Goal: Feedback & Contribution: Contribute content

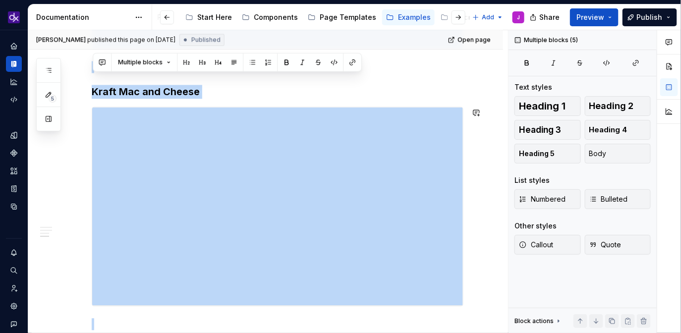
scroll to position [749, 0]
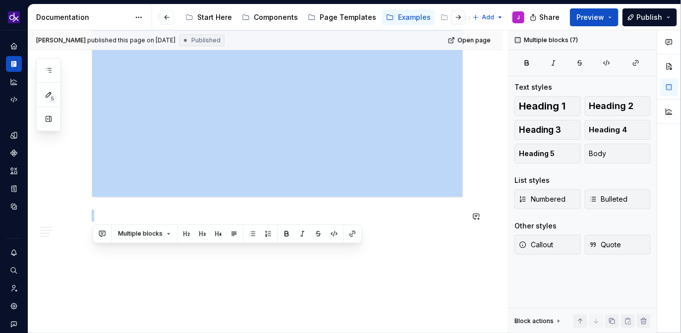
drag, startPoint x: 93, startPoint y: 96, endPoint x: 432, endPoint y: 222, distance: 361.6
copy div "**********"
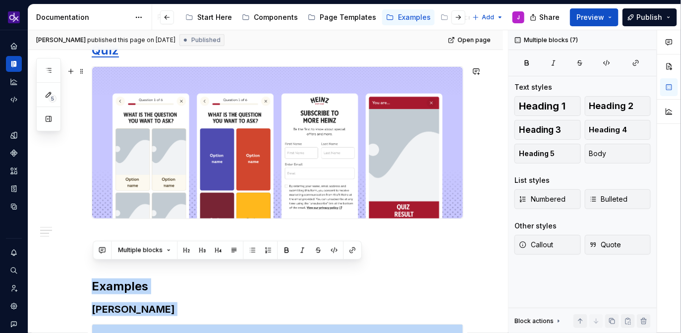
scroll to position [0, 0]
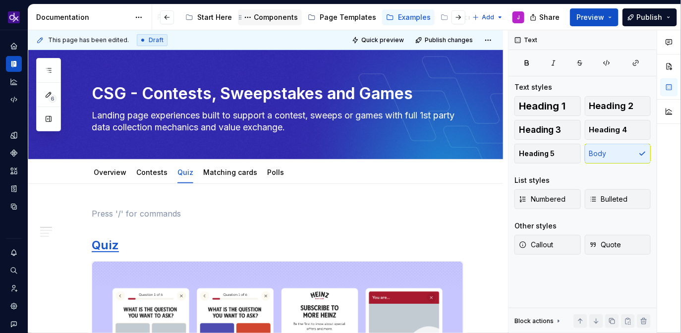
click at [264, 22] on div "Components" at bounding box center [270, 17] width 56 height 12
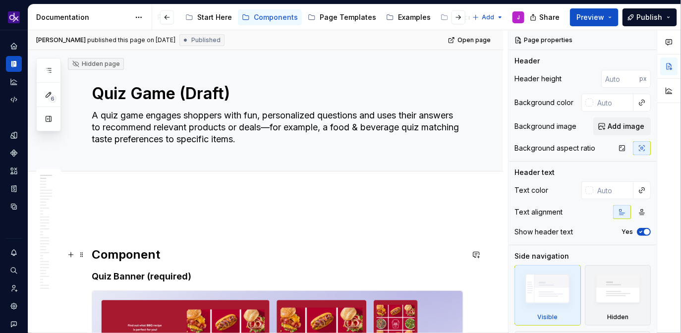
click at [93, 249] on h2 "Component" at bounding box center [278, 255] width 372 height 16
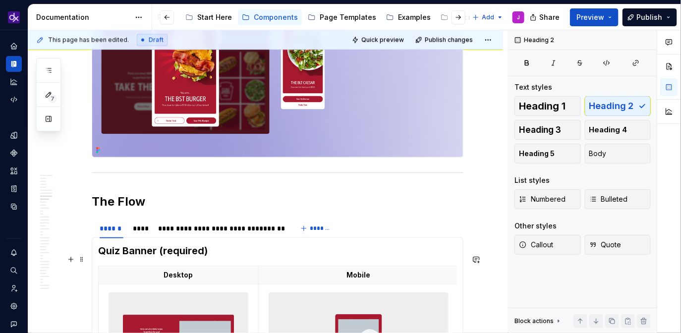
scroll to position [1879, 0]
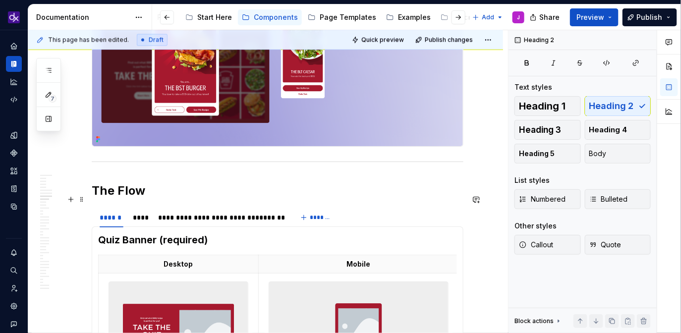
click at [178, 198] on h2 "The Flow" at bounding box center [278, 191] width 372 height 16
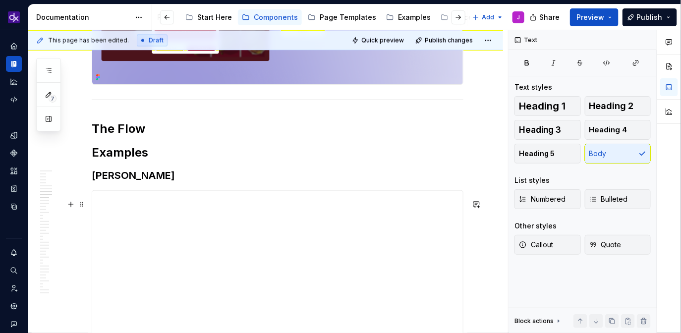
scroll to position [1942, 0]
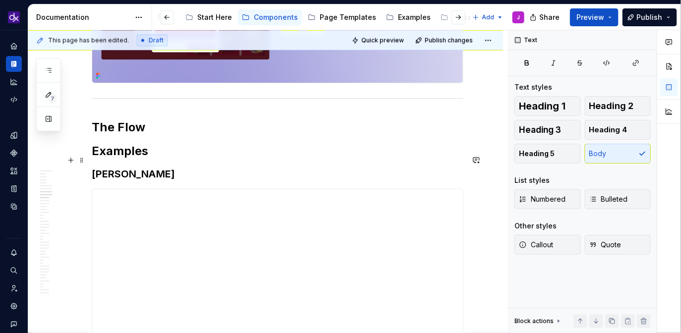
click at [132, 157] on h2 "Examples" at bounding box center [278, 151] width 372 height 16
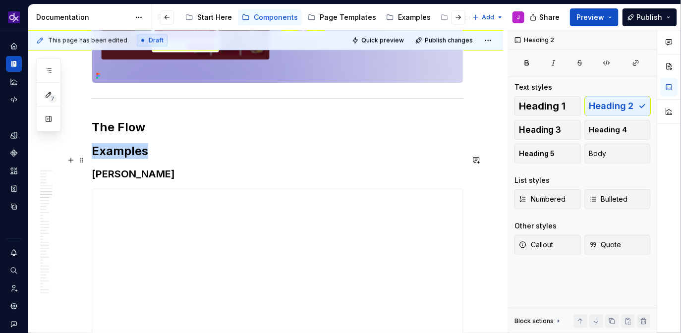
click at [132, 157] on h2 "Examples" at bounding box center [278, 151] width 372 height 16
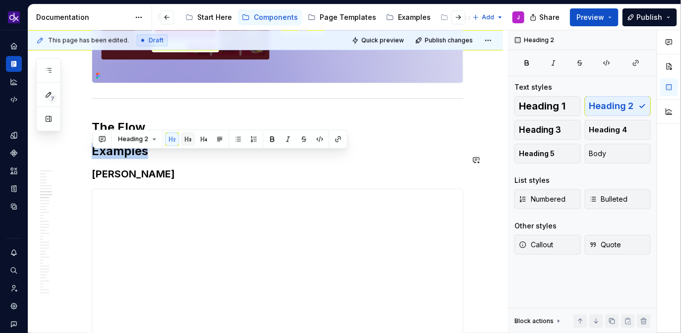
click at [188, 142] on button "button" at bounding box center [188, 139] width 14 height 14
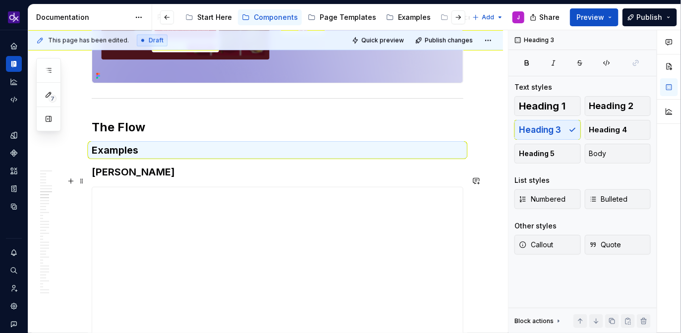
click at [115, 179] on h3 "[PERSON_NAME]" at bounding box center [278, 172] width 372 height 14
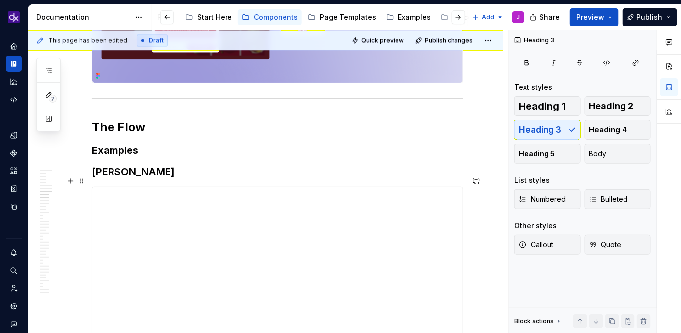
click at [115, 179] on h3 "[PERSON_NAME]" at bounding box center [278, 172] width 372 height 14
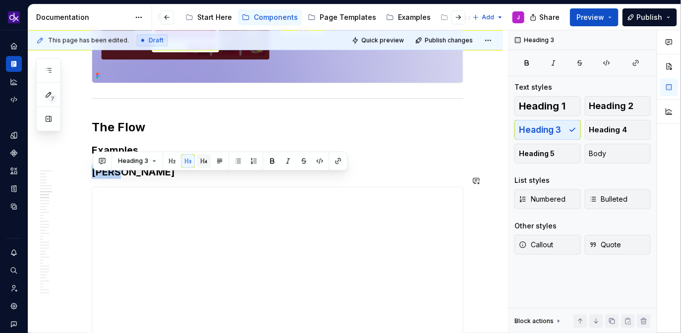
click at [200, 164] on button "button" at bounding box center [204, 161] width 14 height 14
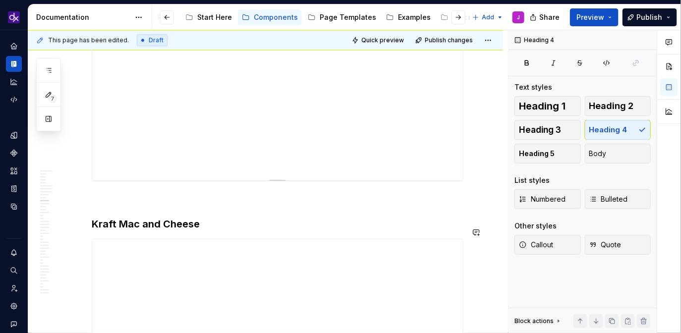
scroll to position [2152, 0]
click at [143, 224] on h3 "Kraft Mac and Cheese" at bounding box center [278, 218] width 372 height 14
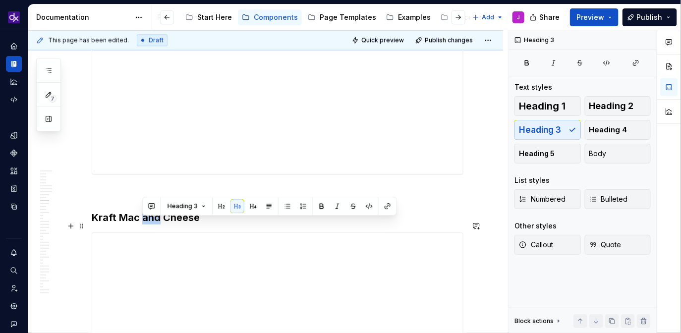
click at [143, 224] on h3 "Kraft Mac and Cheese" at bounding box center [278, 218] width 372 height 14
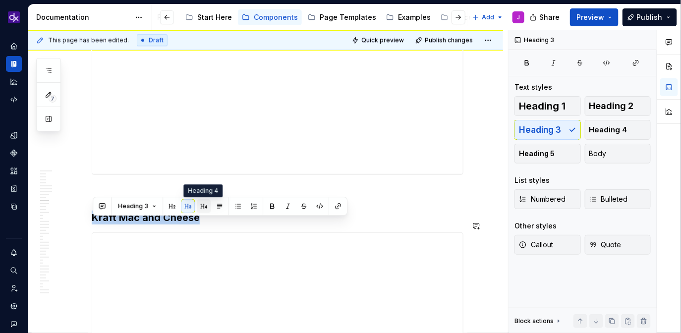
click at [204, 210] on button "button" at bounding box center [204, 206] width 14 height 14
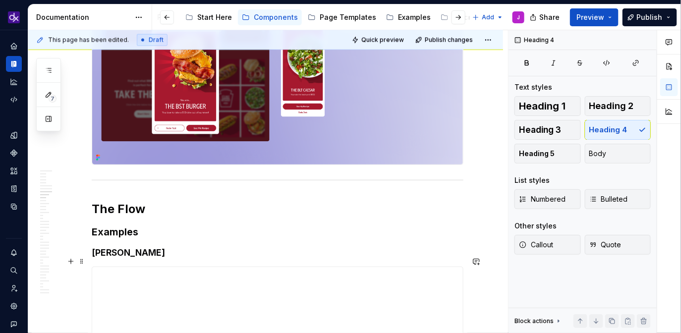
scroll to position [1856, 0]
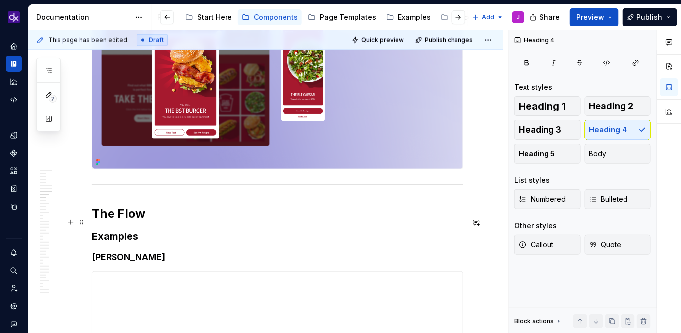
click at [159, 222] on h2 "The Flow" at bounding box center [278, 214] width 372 height 16
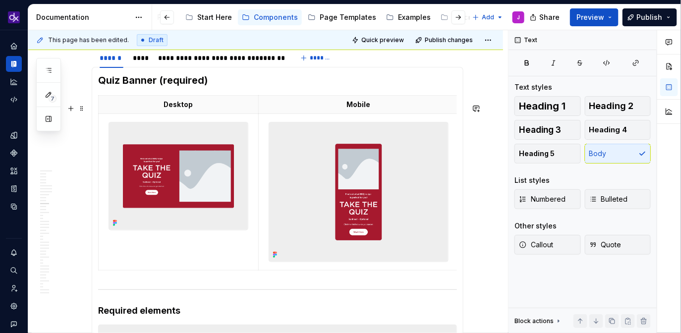
scroll to position [2597, 0]
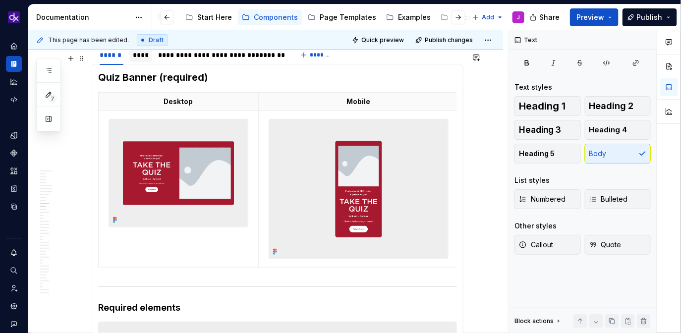
click at [138, 59] on div "****" at bounding box center [140, 55] width 15 height 10
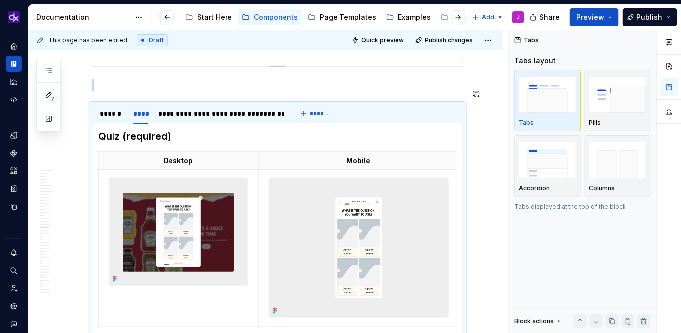
scroll to position [2543, 0]
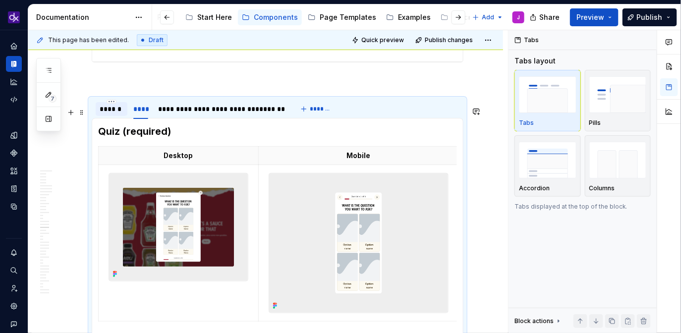
click at [103, 113] on div "******" at bounding box center [112, 109] width 24 height 10
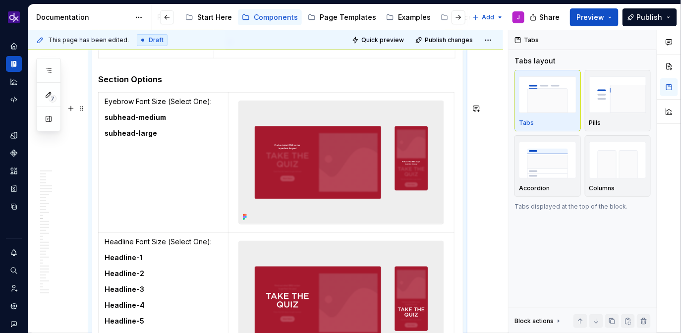
scroll to position [3942, 0]
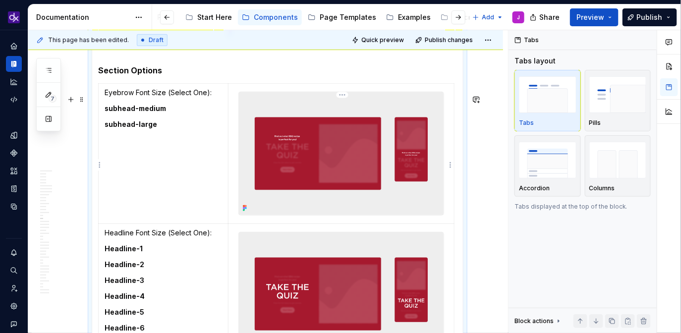
click at [309, 164] on img at bounding box center [341, 153] width 205 height 123
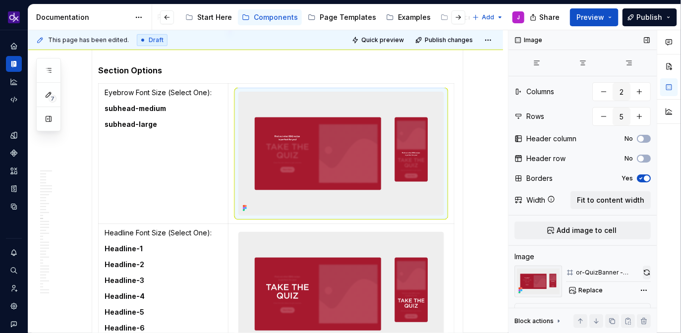
click at [646, 267] on button "button" at bounding box center [647, 273] width 8 height 14
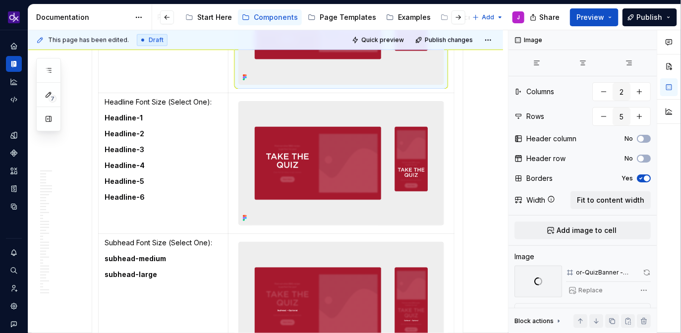
scroll to position [4076, 0]
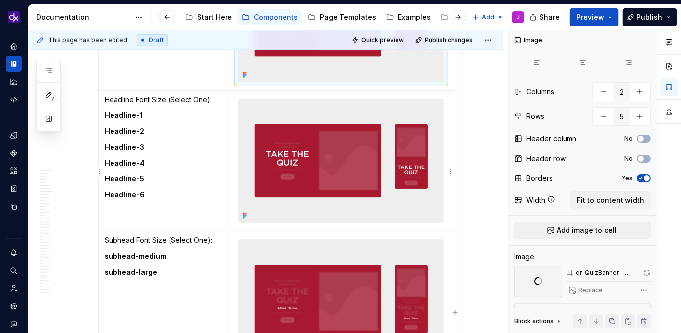
click at [341, 181] on img at bounding box center [341, 160] width 205 height 123
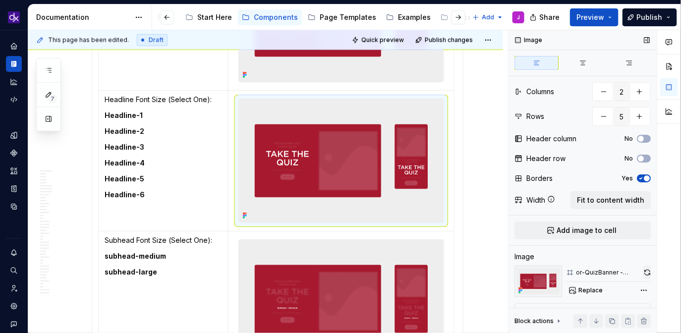
click at [644, 273] on button "button" at bounding box center [646, 273] width 7 height 14
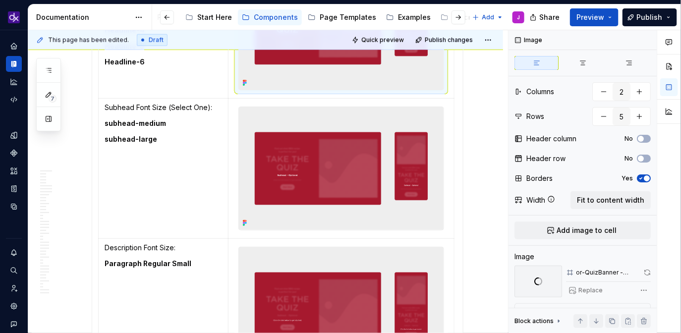
scroll to position [4211, 0]
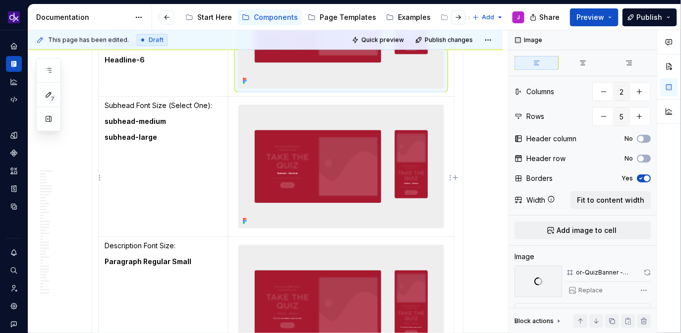
click at [405, 158] on img at bounding box center [341, 166] width 205 height 123
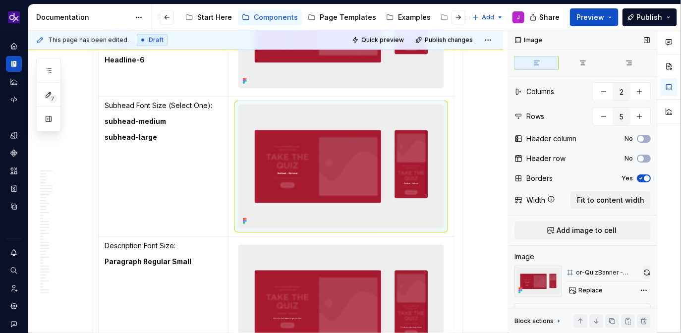
click at [648, 273] on button "button" at bounding box center [647, 273] width 8 height 14
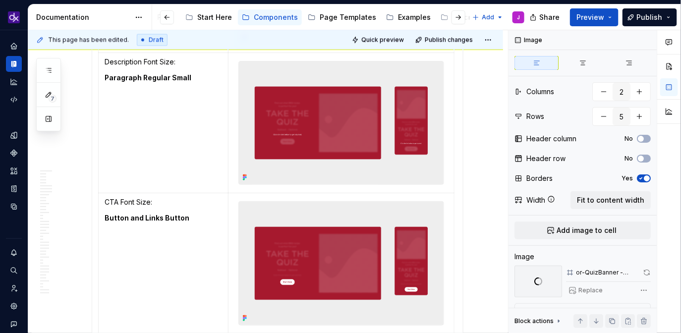
scroll to position [4398, 0]
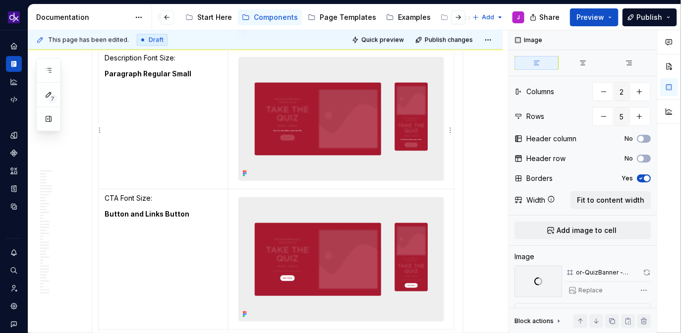
click at [382, 152] on img at bounding box center [341, 118] width 205 height 123
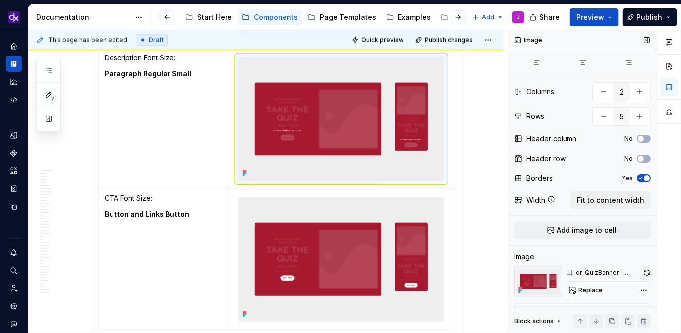
click at [644, 269] on button "button" at bounding box center [646, 273] width 7 height 14
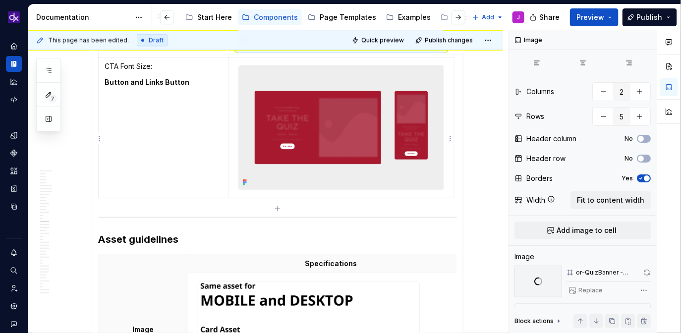
click at [361, 160] on img at bounding box center [341, 127] width 205 height 123
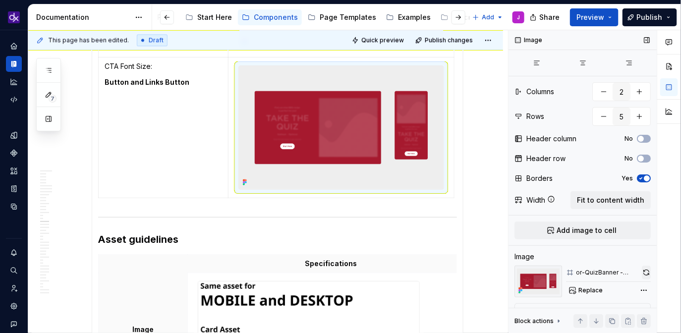
click at [644, 272] on button "button" at bounding box center [646, 273] width 9 height 14
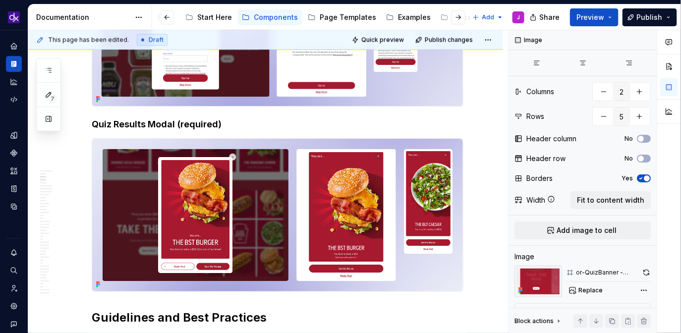
scroll to position [0, 0]
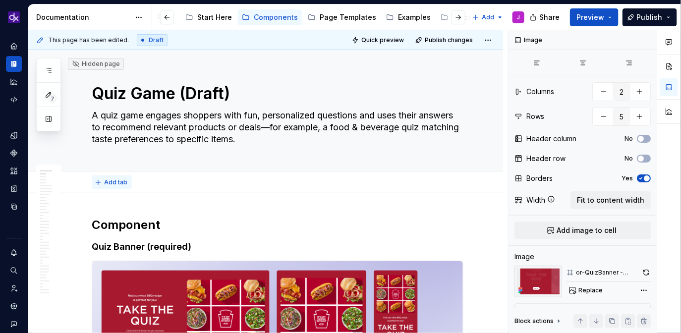
click at [112, 180] on span "Add tab" at bounding box center [115, 182] width 23 height 8
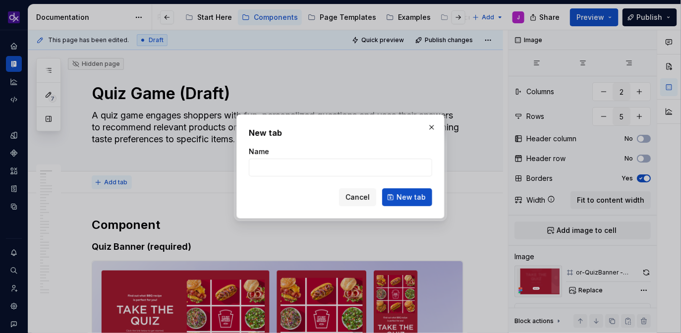
type textarea "*"
type input "Overview"
click button "New tab" at bounding box center [407, 197] width 50 height 18
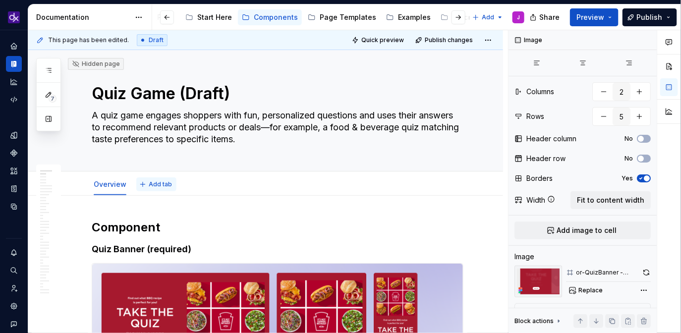
click at [162, 182] on span "Add tab" at bounding box center [160, 184] width 23 height 8
type textarea "*"
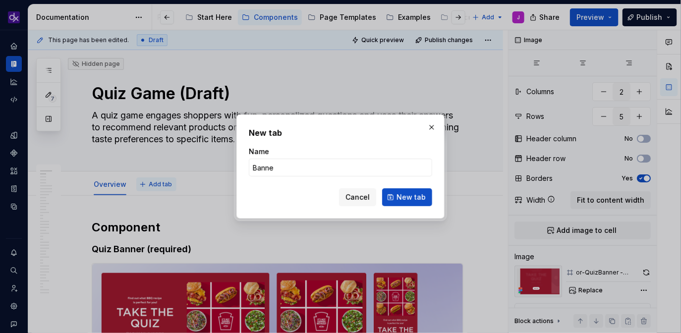
type input "Banner"
click button "New tab" at bounding box center [407, 197] width 50 height 18
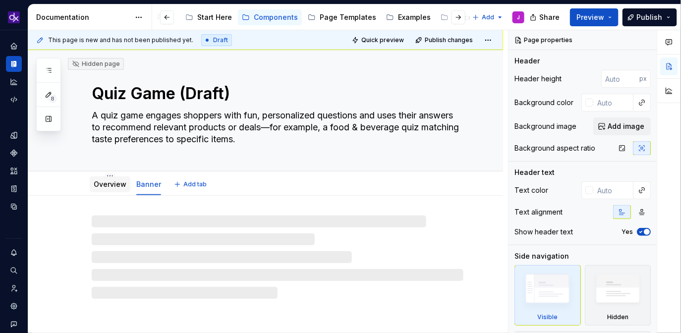
click at [111, 185] on link "Overview" at bounding box center [110, 184] width 33 height 8
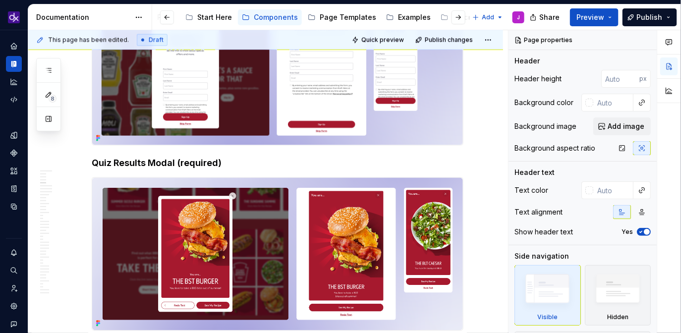
scroll to position [555, 0]
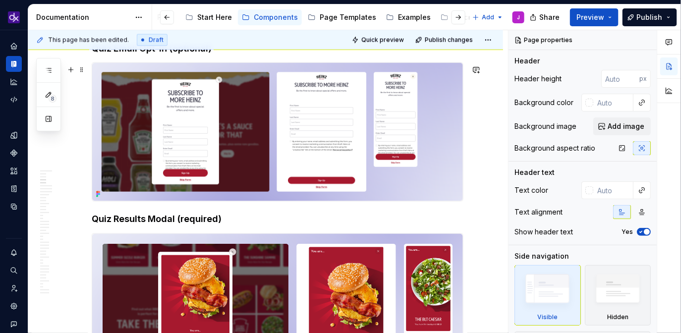
click at [259, 149] on img at bounding box center [277, 132] width 371 height 138
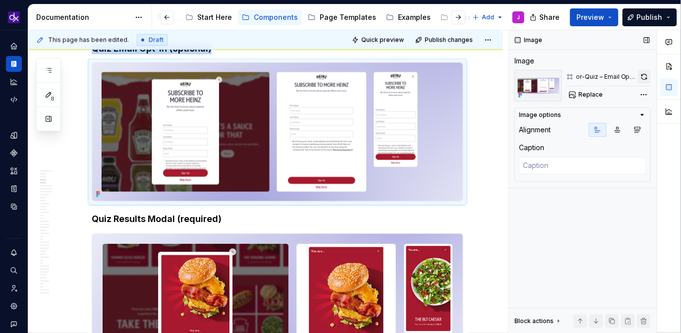
click at [645, 78] on button "button" at bounding box center [644, 77] width 13 height 14
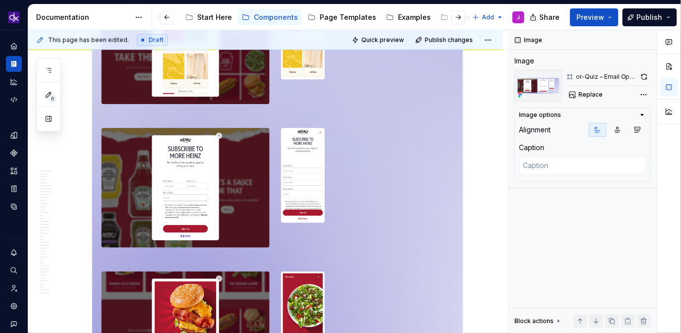
scroll to position [1608, 0]
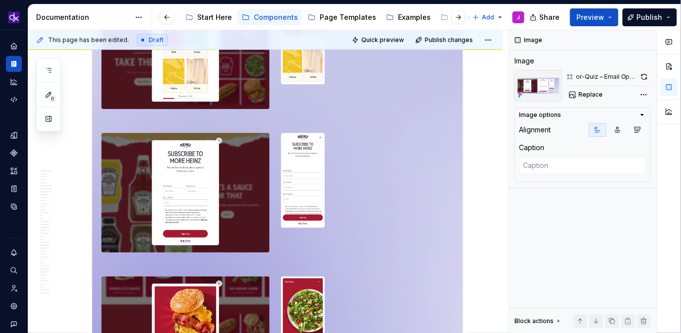
click at [340, 167] on img at bounding box center [277, 132] width 371 height 573
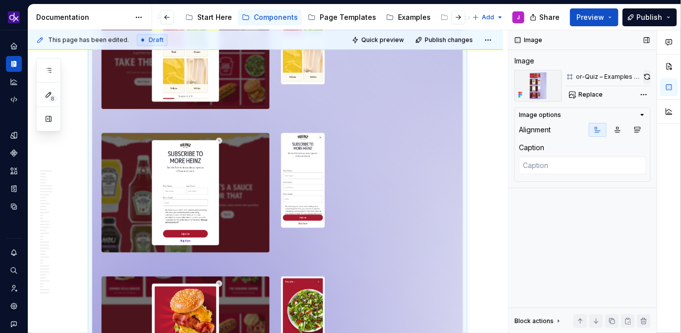
click at [647, 75] on button "button" at bounding box center [646, 77] width 7 height 14
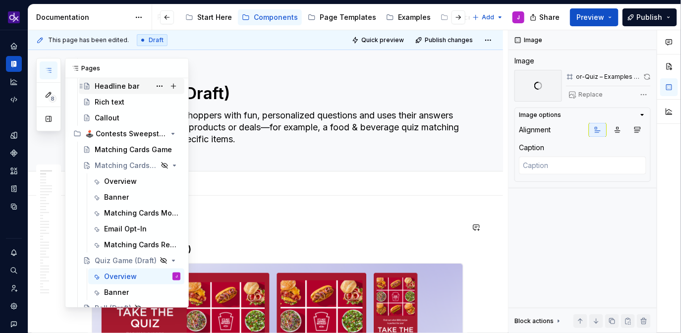
scroll to position [281, 0]
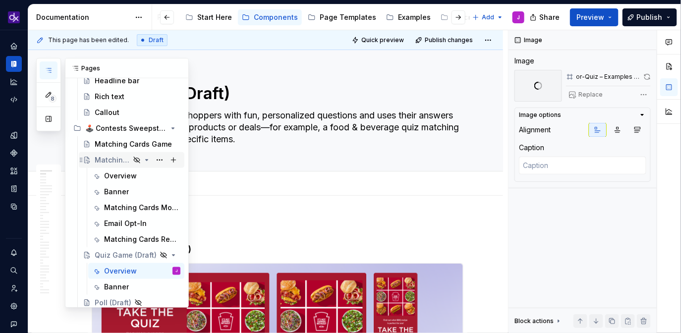
click at [147, 161] on icon "Page tree" at bounding box center [147, 160] width 8 height 8
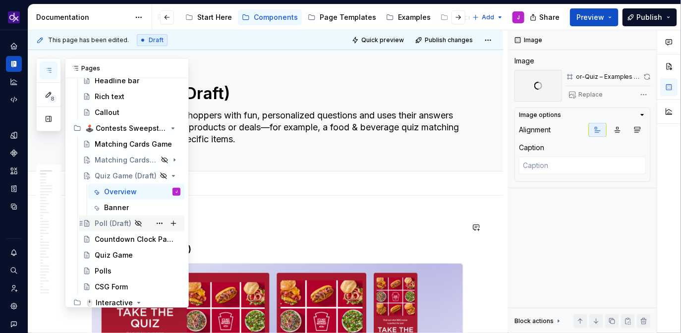
click at [107, 220] on div "Poll (Draft)" at bounding box center [113, 224] width 37 height 10
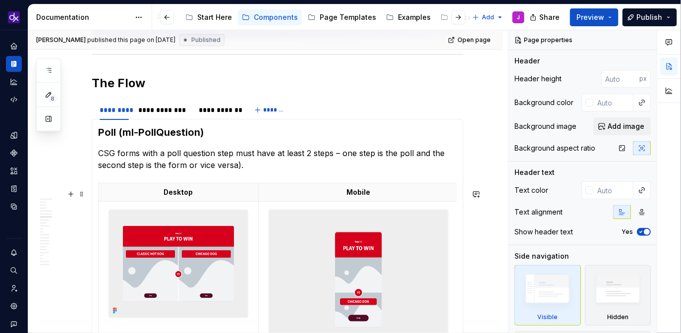
scroll to position [1608, 0]
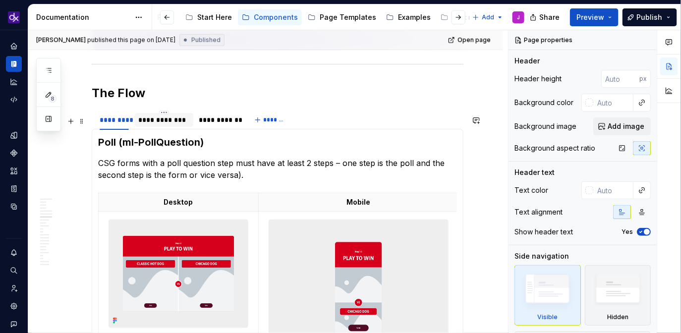
click at [171, 125] on div "**********" at bounding box center [164, 120] width 51 height 10
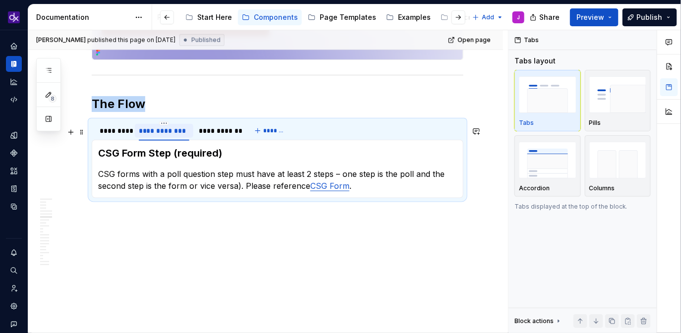
scroll to position [1604, 0]
click at [214, 136] on div "**********" at bounding box center [218, 131] width 46 height 14
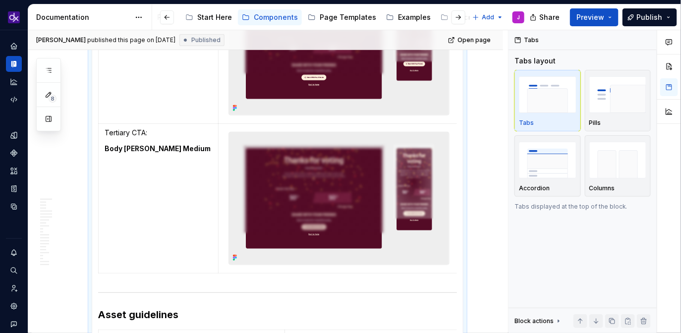
scroll to position [3823, 0]
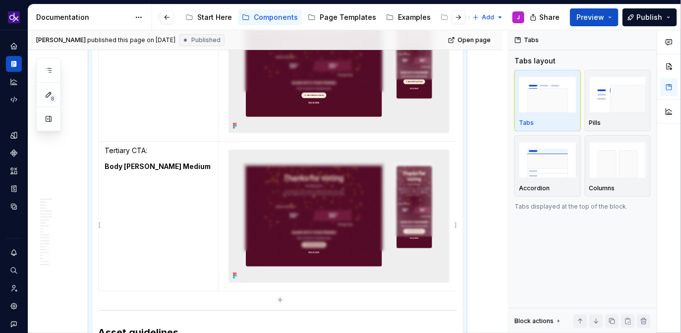
click at [338, 231] on img at bounding box center [339, 216] width 220 height 132
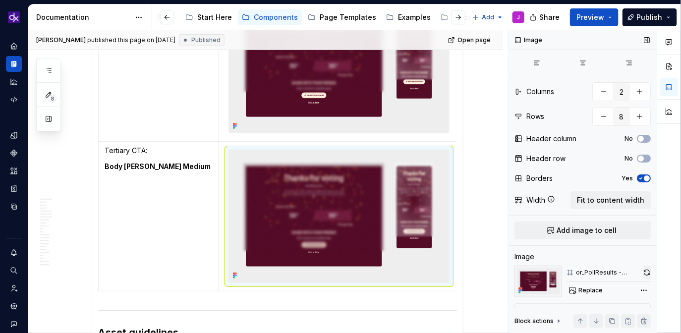
click at [648, 275] on button "button" at bounding box center [646, 273] width 7 height 14
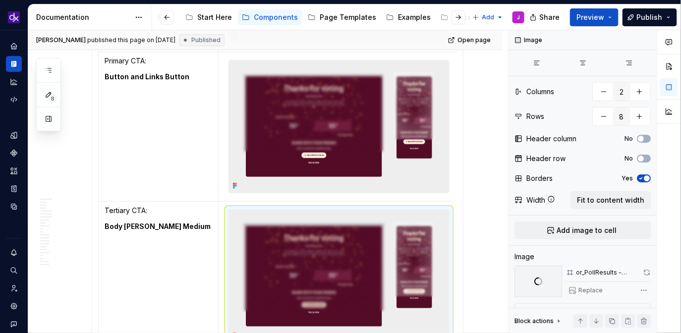
scroll to position [3748, 0]
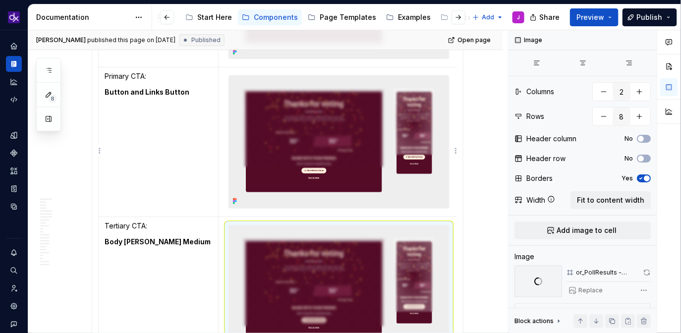
click at [336, 168] on img at bounding box center [339, 142] width 220 height 132
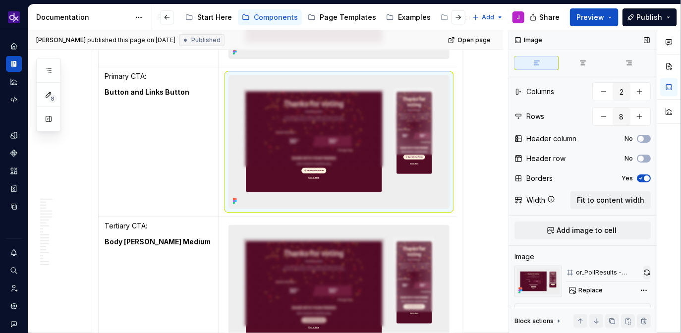
click at [650, 272] on button "button" at bounding box center [646, 273] width 7 height 14
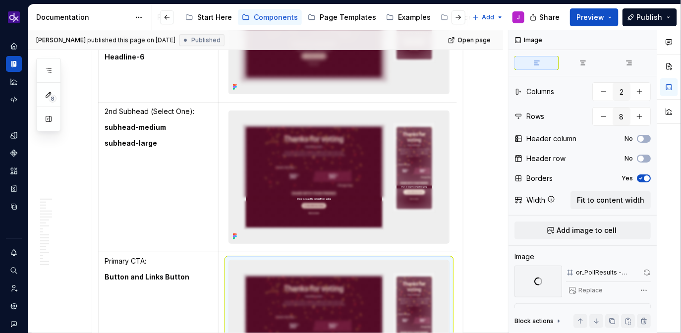
scroll to position [3542, 0]
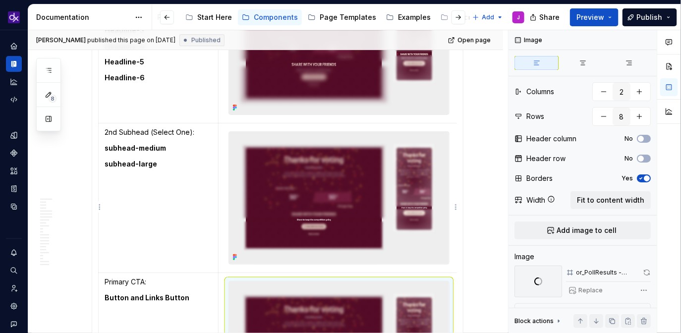
click at [322, 197] on img at bounding box center [339, 198] width 220 height 132
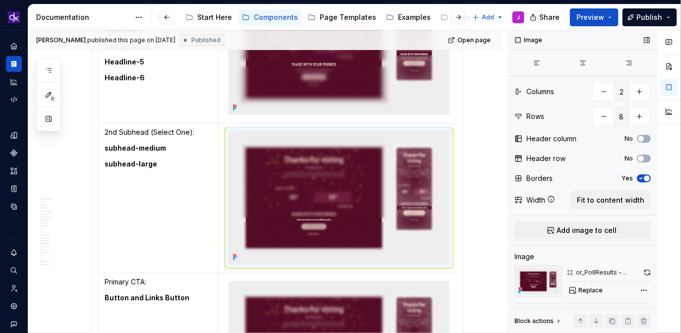
click at [652, 272] on div "Image Columns 2 Rows 8 Header column No Header row No Borders Yes Width Fit to …" at bounding box center [582, 181] width 148 height 303
click at [647, 273] on button "button" at bounding box center [646, 273] width 7 height 14
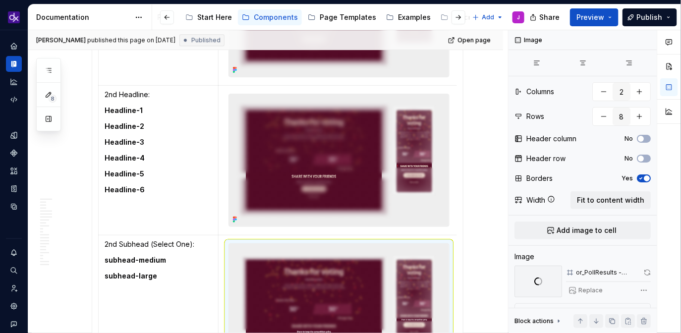
scroll to position [3421, 0]
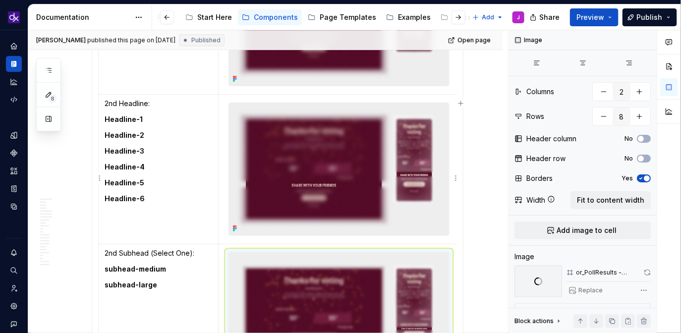
click at [321, 178] on img at bounding box center [339, 169] width 220 height 132
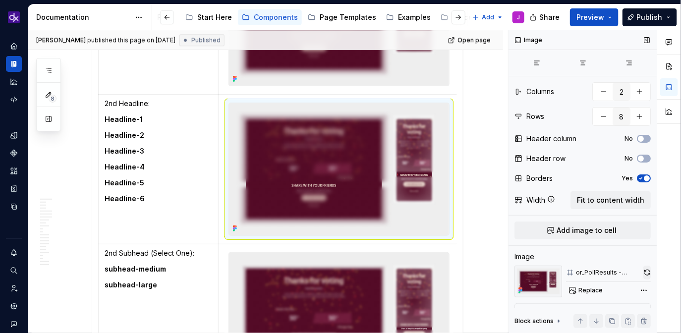
click at [646, 272] on button "button" at bounding box center [646, 273] width 7 height 14
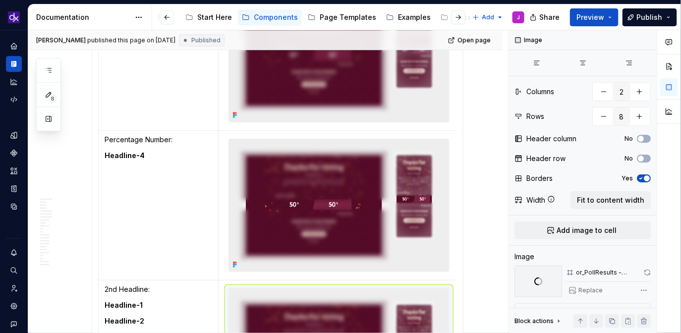
scroll to position [3220, 0]
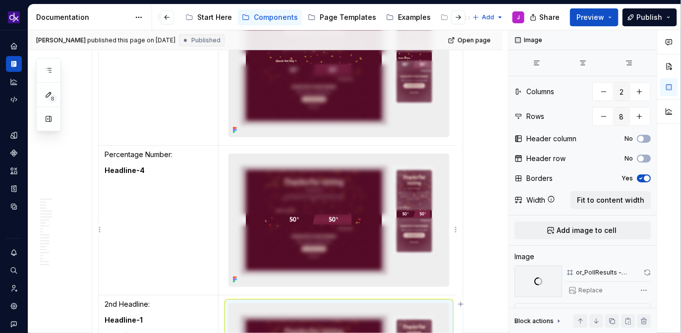
click at [299, 230] on img at bounding box center [339, 220] width 220 height 132
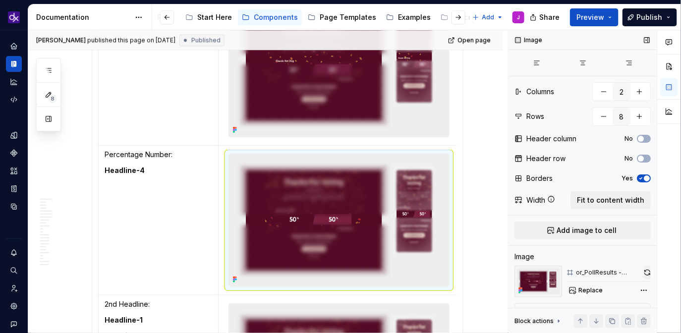
click at [649, 272] on button "button" at bounding box center [647, 273] width 6 height 14
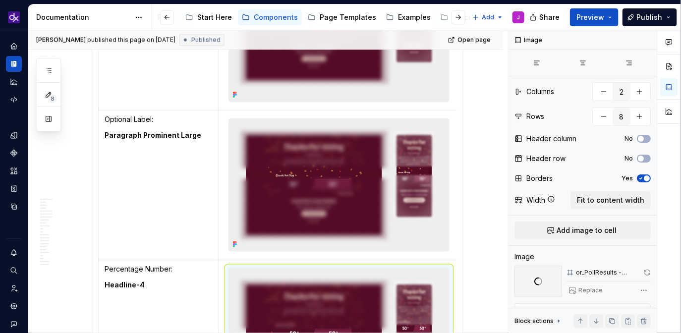
scroll to position [3077, 0]
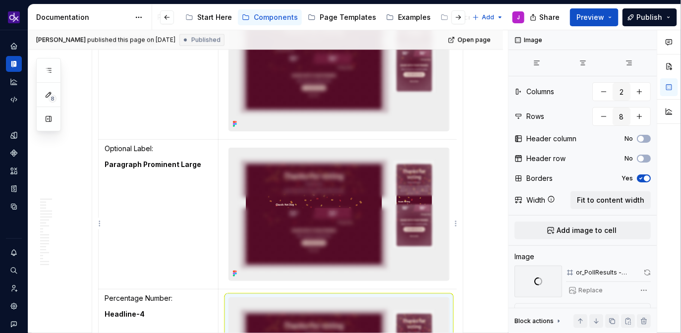
click at [329, 233] on img at bounding box center [339, 214] width 220 height 132
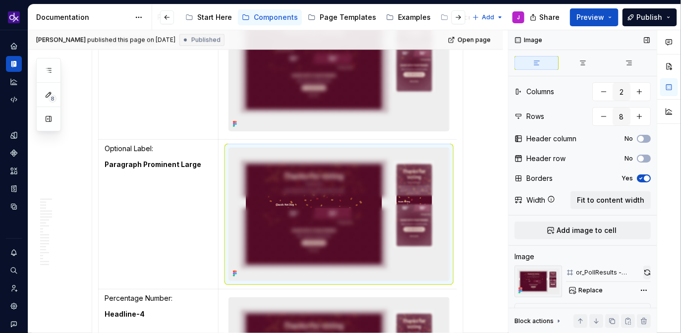
click at [648, 273] on button "button" at bounding box center [646, 273] width 7 height 14
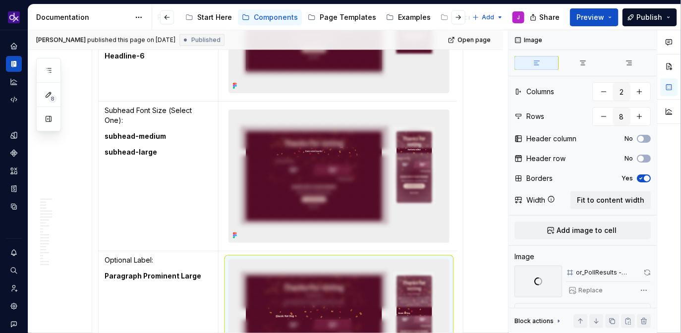
scroll to position [2934, 0]
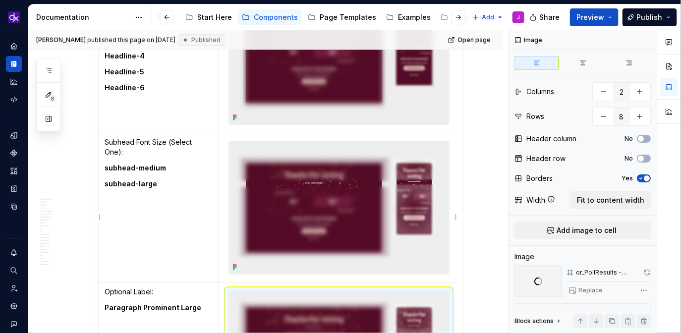
click at [295, 209] on img at bounding box center [339, 208] width 220 height 132
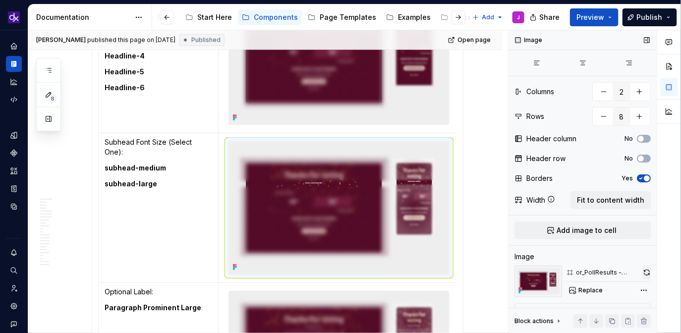
click at [647, 274] on button "button" at bounding box center [647, 273] width 8 height 14
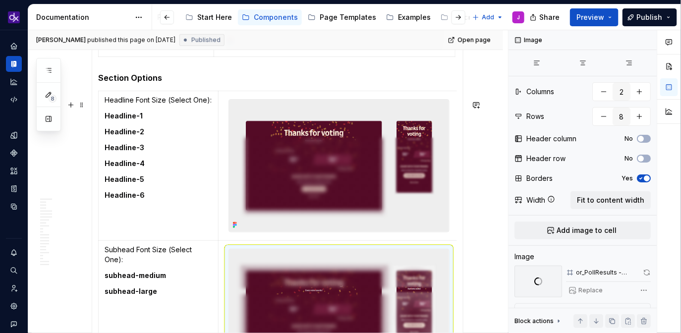
scroll to position [2820, 0]
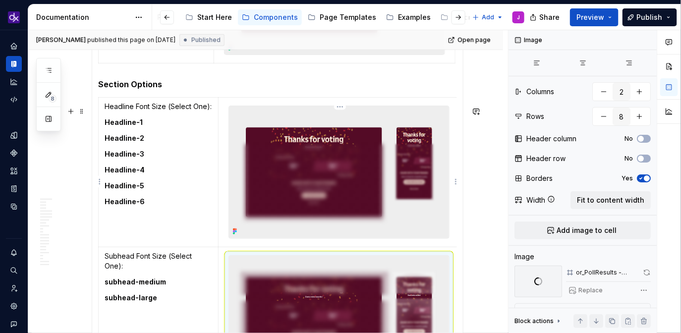
click at [306, 175] on img at bounding box center [339, 172] width 220 height 132
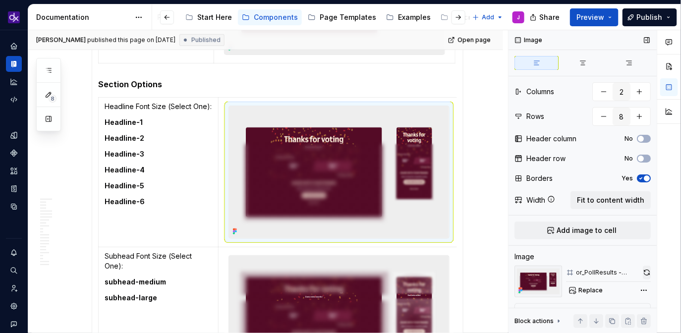
click at [646, 272] on button "button" at bounding box center [647, 273] width 8 height 14
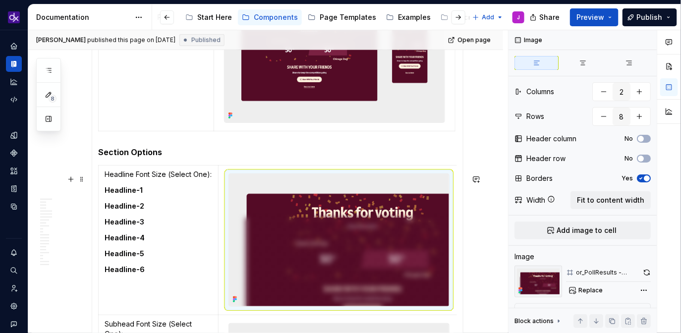
scroll to position [2801, 0]
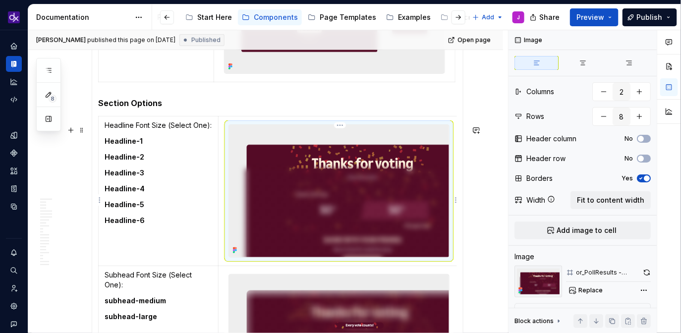
click at [358, 161] on img at bounding box center [339, 191] width 220 height 132
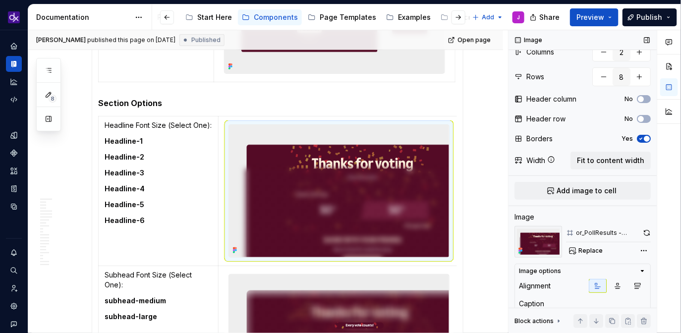
scroll to position [82, 0]
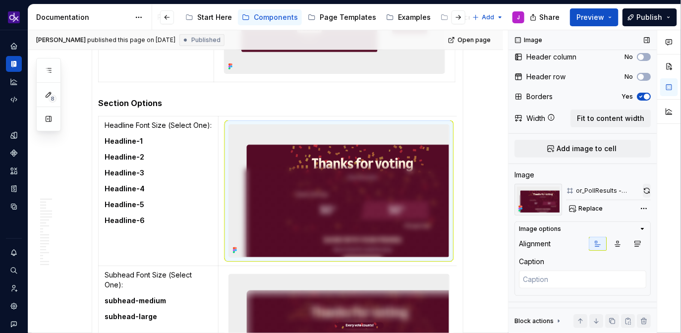
click at [647, 188] on button "button" at bounding box center [647, 191] width 8 height 14
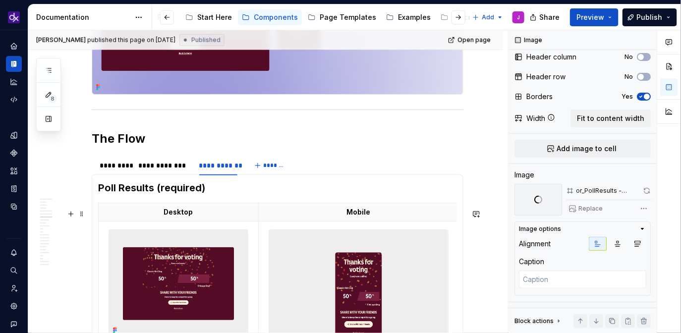
scroll to position [1538, 0]
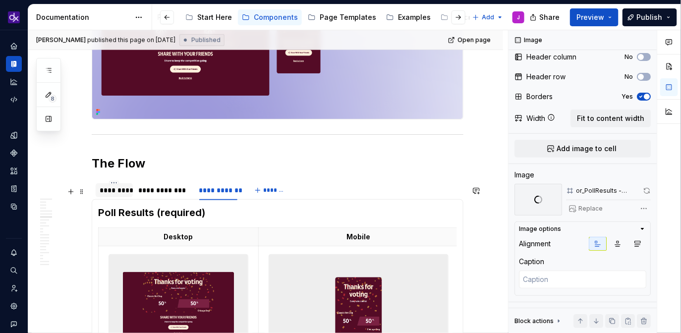
click at [118, 192] on div "*********" at bounding box center [114, 190] width 29 height 10
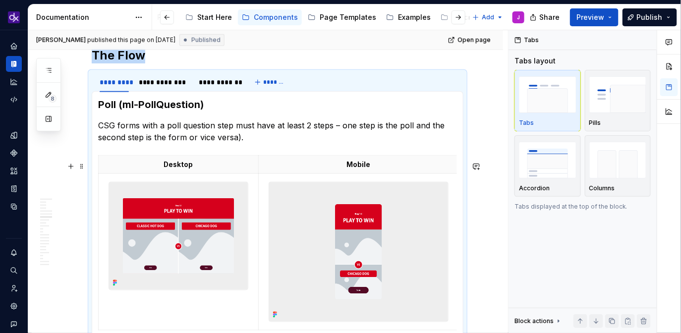
scroll to position [1649, 0]
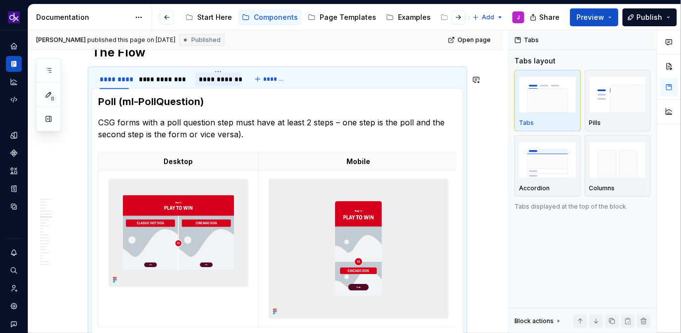
click at [226, 82] on div "**********" at bounding box center [218, 79] width 38 height 10
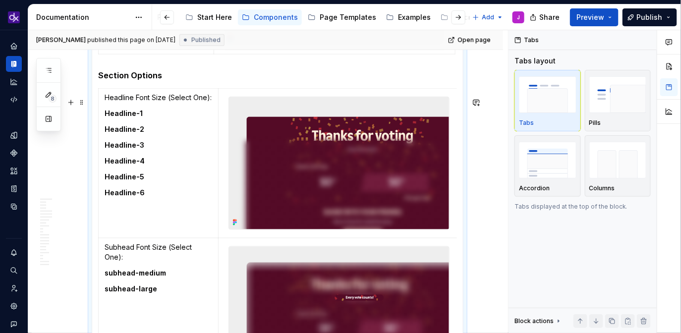
scroll to position [2814, 0]
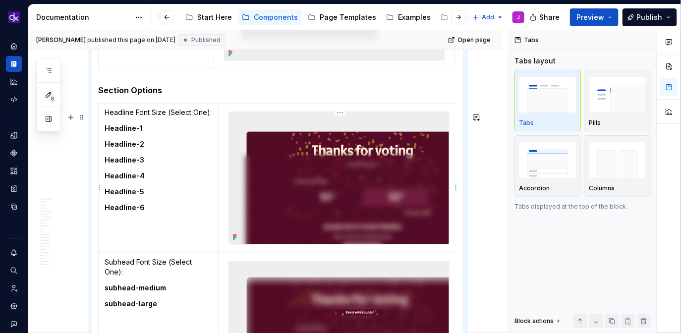
click at [346, 142] on img at bounding box center [339, 178] width 220 height 132
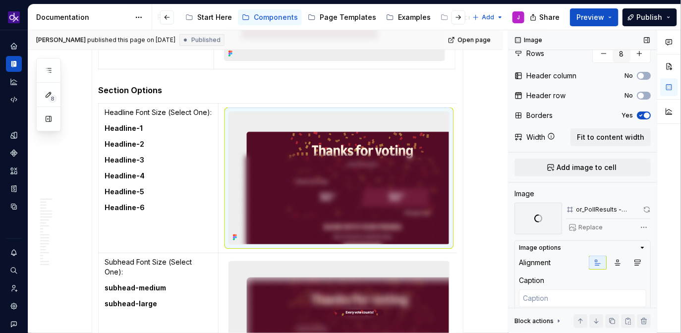
scroll to position [82, 0]
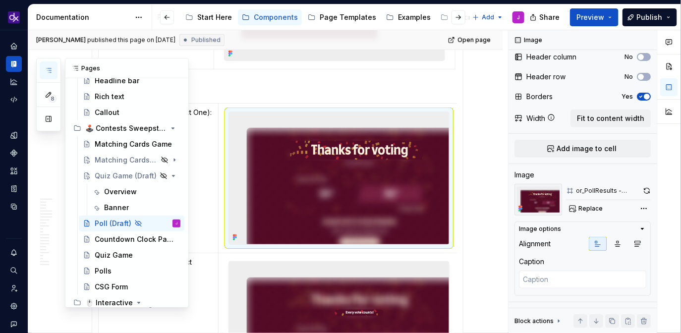
click at [48, 70] on icon "button" at bounding box center [49, 70] width 8 height 8
click at [312, 116] on td at bounding box center [338, 178] width 241 height 150
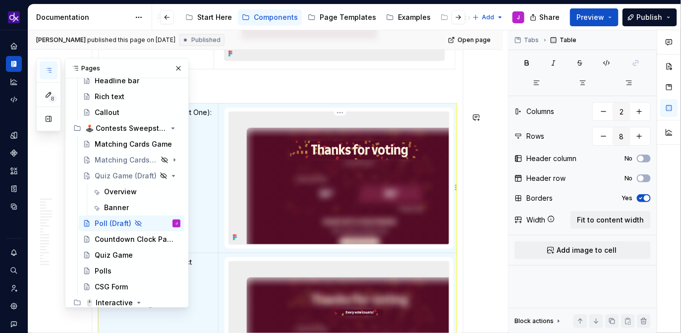
scroll to position [0, 0]
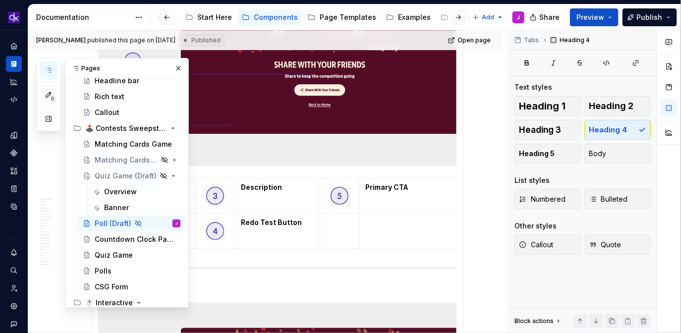
scroll to position [1967, 0]
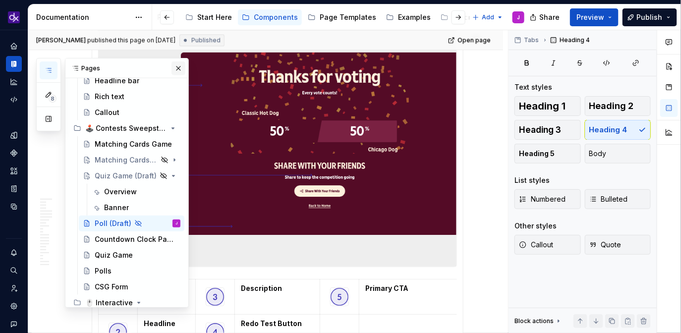
click at [180, 70] on button "button" at bounding box center [178, 68] width 14 height 14
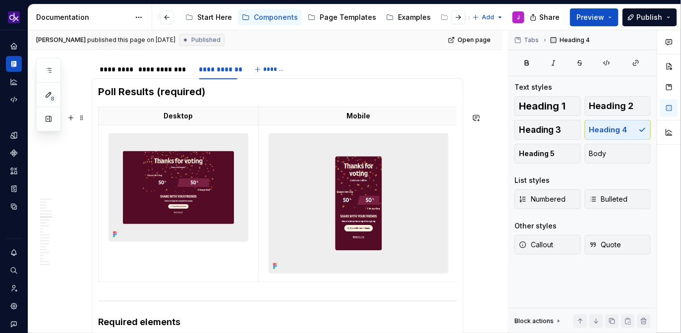
scroll to position [1647, 0]
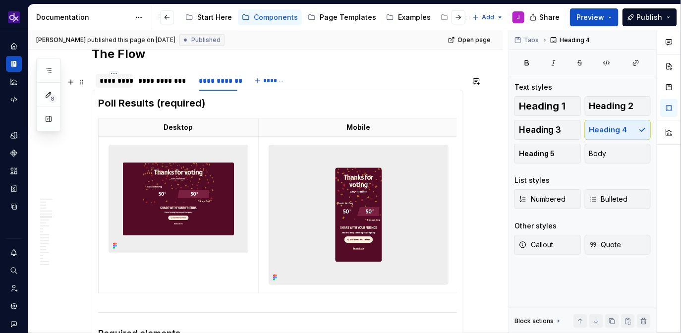
click at [122, 86] on div "*********" at bounding box center [114, 81] width 29 height 10
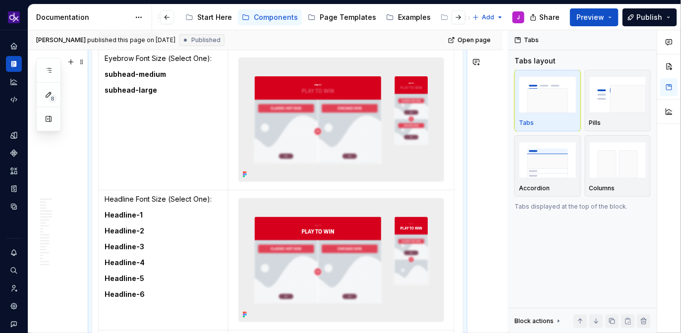
scroll to position [2557, 0]
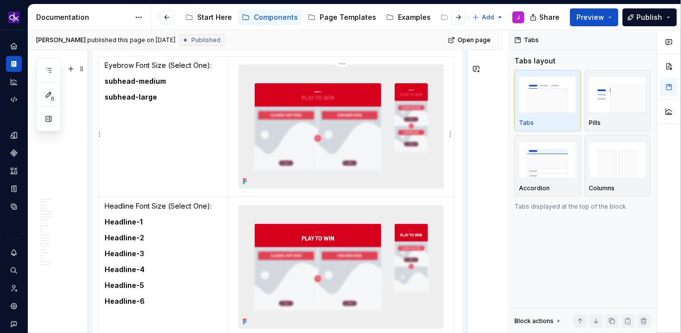
click at [395, 130] on img at bounding box center [341, 126] width 205 height 123
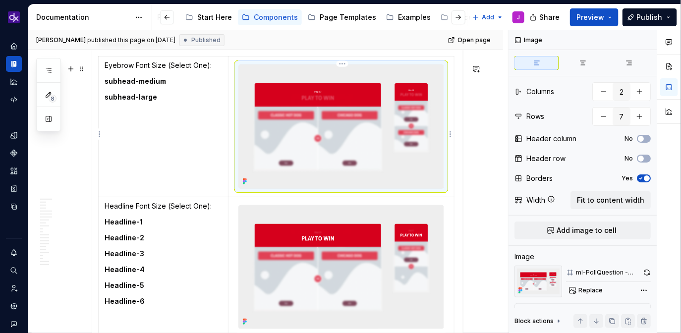
click at [392, 154] on img at bounding box center [341, 126] width 205 height 123
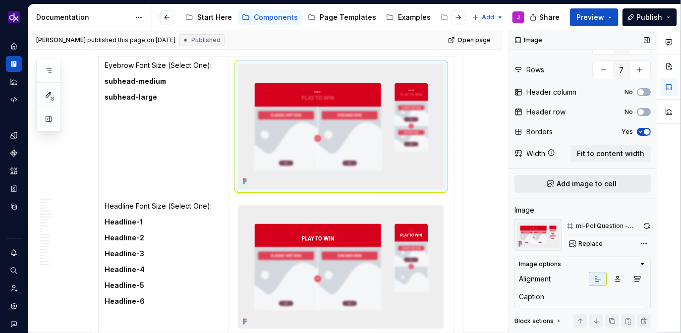
scroll to position [60, 0]
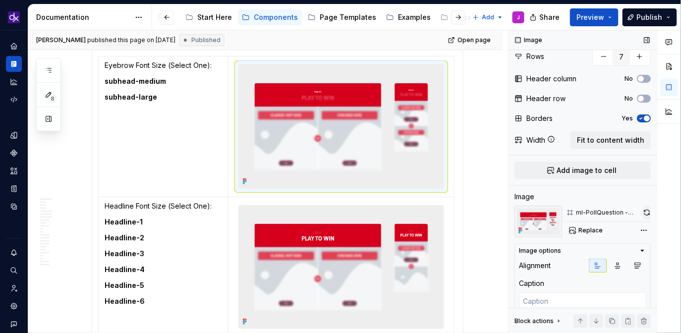
click at [645, 212] on button "button" at bounding box center [646, 213] width 7 height 14
click at [318, 281] on img at bounding box center [341, 267] width 205 height 123
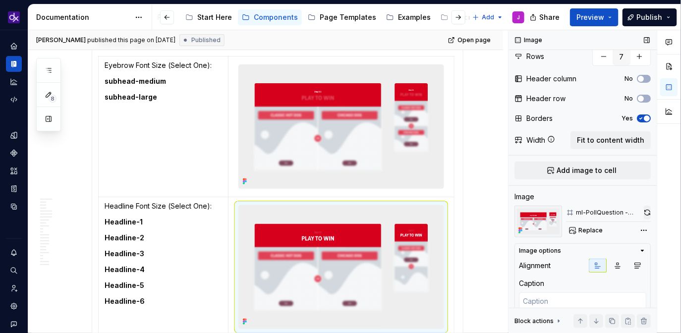
click at [649, 214] on button "button" at bounding box center [647, 213] width 7 height 14
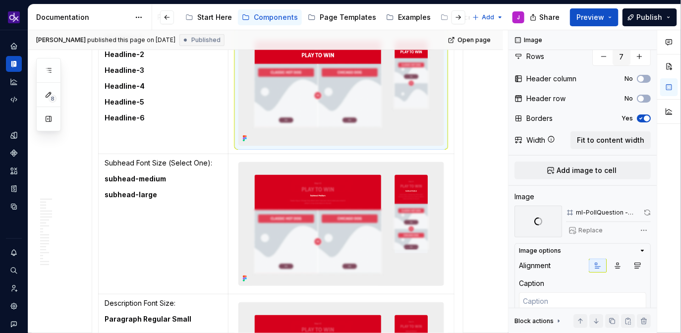
scroll to position [2741, 0]
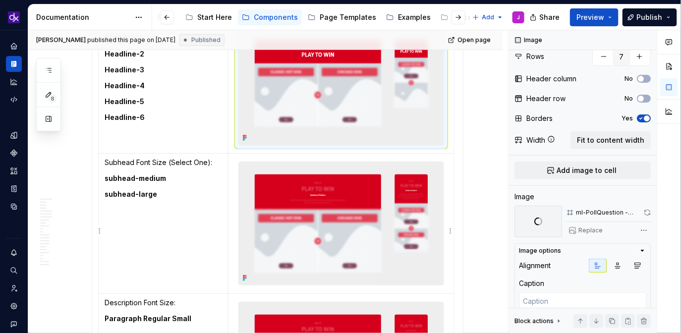
click at [330, 204] on img at bounding box center [341, 223] width 205 height 123
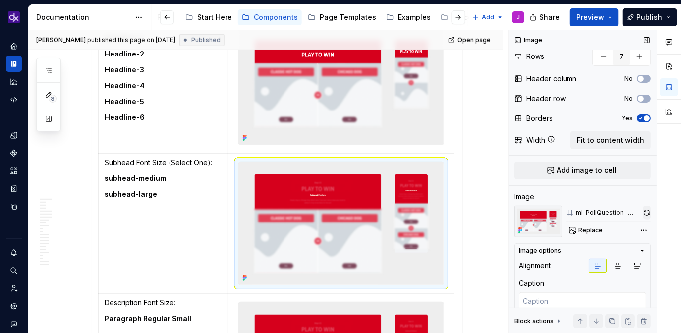
click at [650, 213] on button "button" at bounding box center [646, 213] width 7 height 14
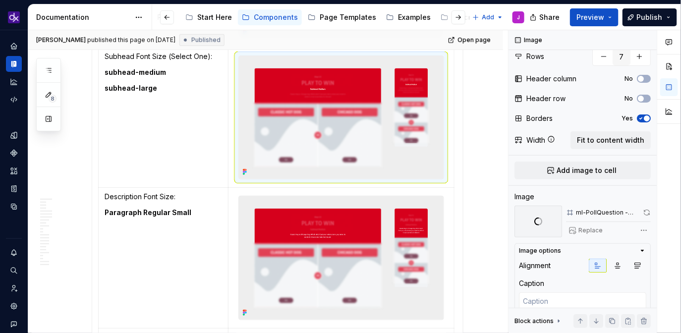
scroll to position [2847, 0]
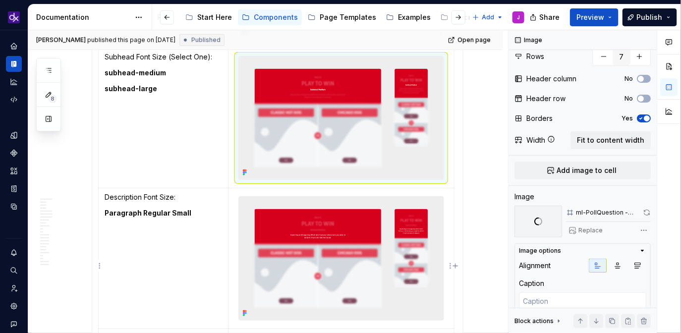
click at [347, 256] on img at bounding box center [341, 258] width 205 height 123
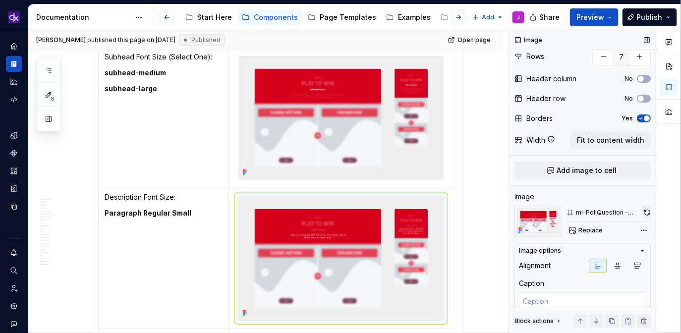
click at [649, 215] on button "button" at bounding box center [646, 213] width 7 height 14
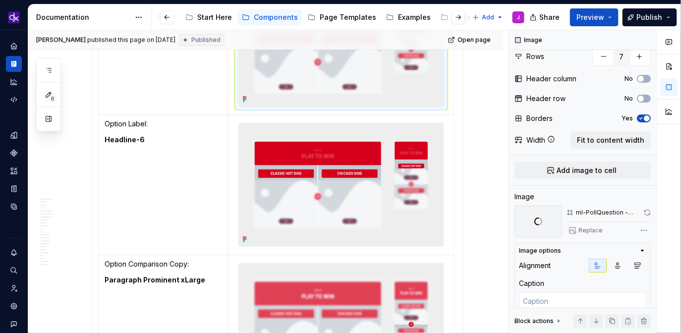
scroll to position [3062, 0]
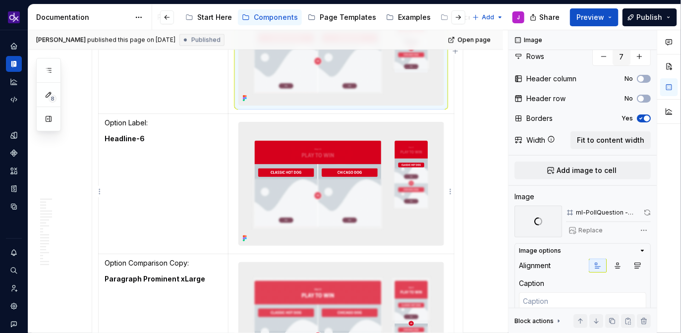
click at [353, 190] on img at bounding box center [341, 183] width 205 height 123
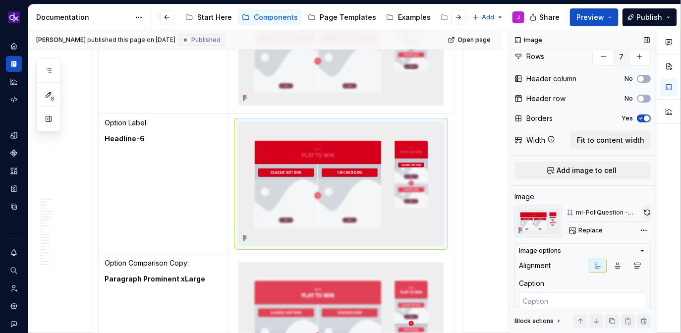
click at [645, 212] on button "button" at bounding box center [646, 213] width 7 height 14
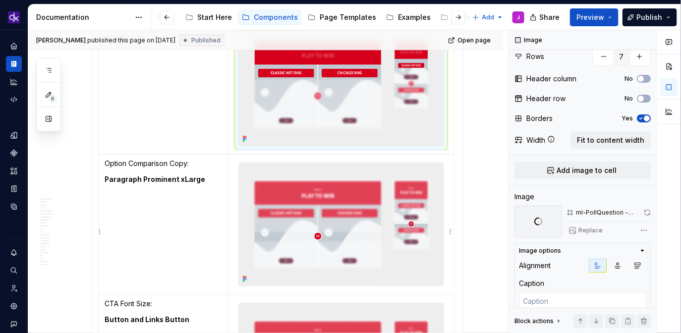
click at [346, 221] on img at bounding box center [341, 224] width 205 height 123
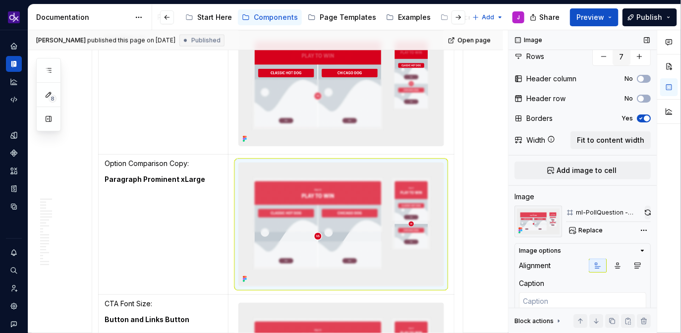
click at [647, 213] on button "button" at bounding box center [648, 213] width 6 height 14
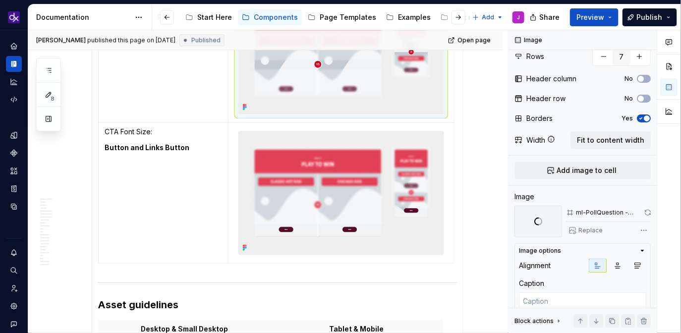
scroll to position [3345, 0]
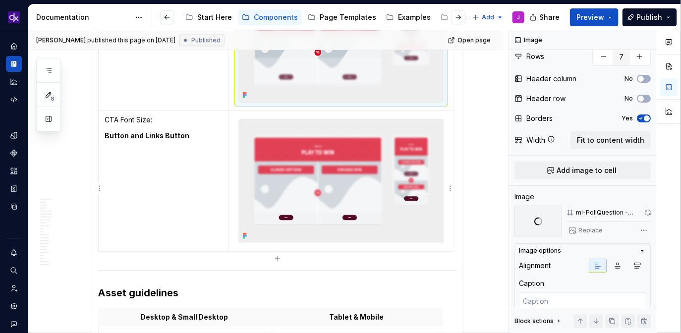
click at [323, 196] on img at bounding box center [341, 180] width 205 height 123
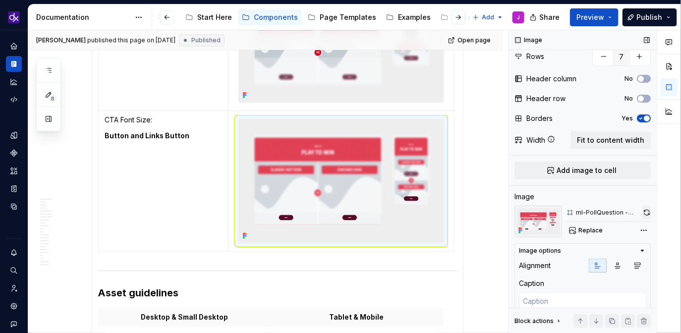
click at [649, 211] on button "button" at bounding box center [646, 213] width 8 height 14
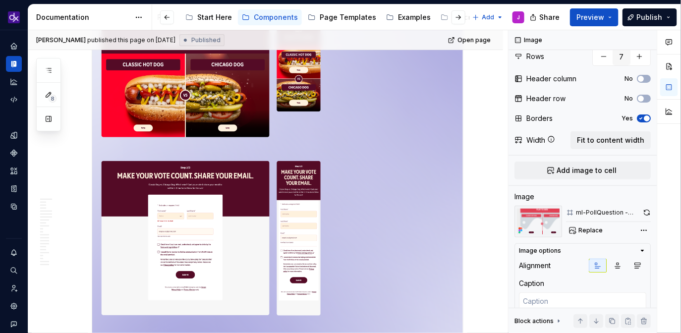
scroll to position [931, 0]
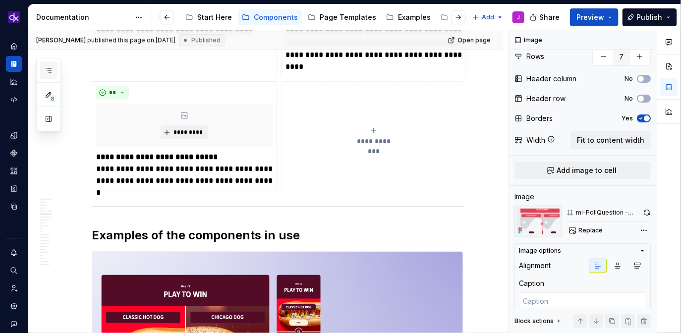
click at [47, 65] on button "button" at bounding box center [49, 70] width 18 height 18
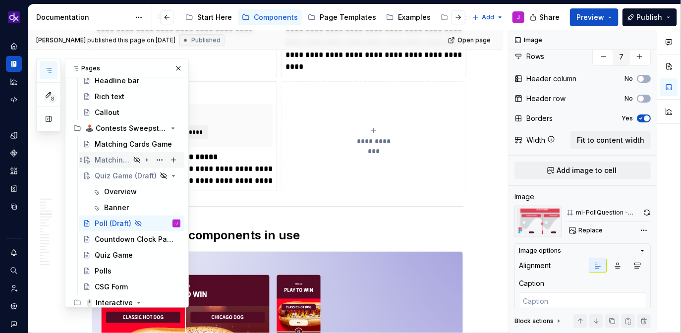
click at [110, 159] on div "Matching Cards Game (Draft)" at bounding box center [112, 160] width 35 height 10
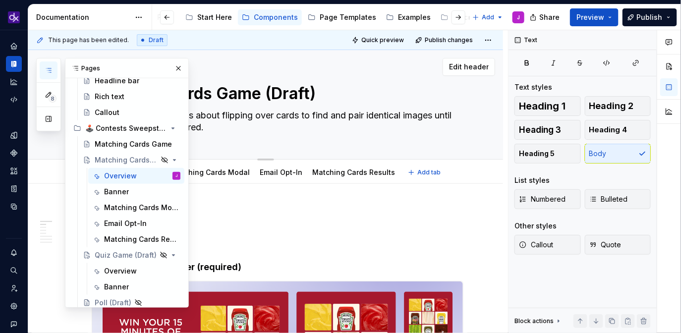
click at [278, 149] on div "Matching Cards Game (Draft) A matching card game is about flipping over cards t…" at bounding box center [278, 104] width 372 height 109
click at [178, 64] on button "button" at bounding box center [178, 68] width 14 height 14
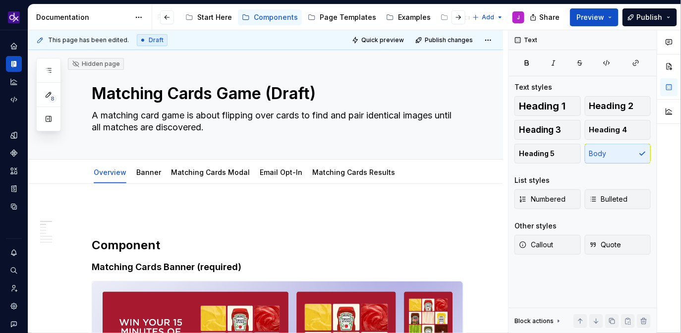
click at [98, 251] on h2 "Component" at bounding box center [278, 245] width 372 height 16
click at [96, 246] on h2 "Component" at bounding box center [278, 245] width 372 height 16
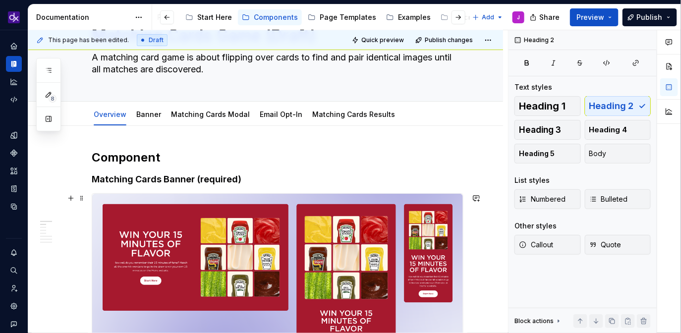
scroll to position [45, 0]
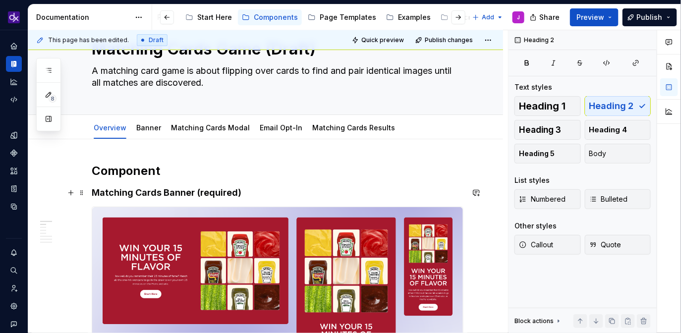
click at [251, 188] on h4 "Matching Cards Banner (required)" at bounding box center [278, 193] width 372 height 12
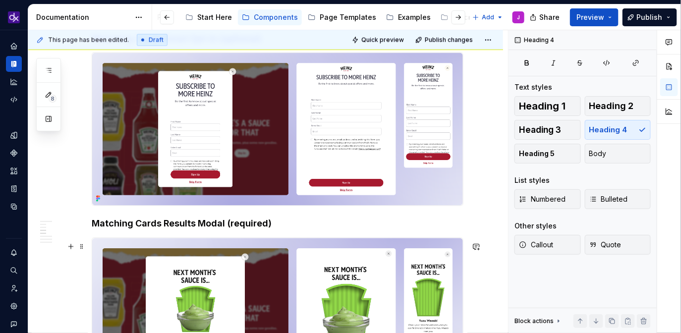
scroll to position [591, 0]
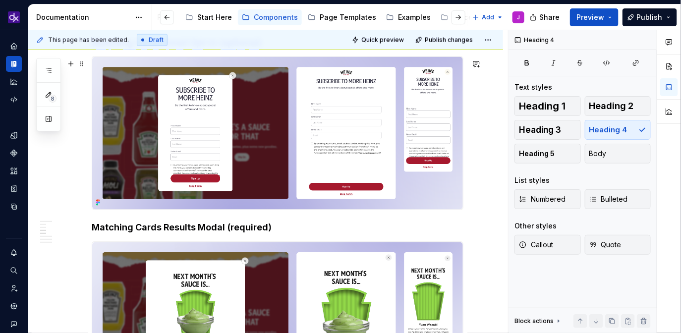
click at [344, 173] on img at bounding box center [277, 133] width 371 height 153
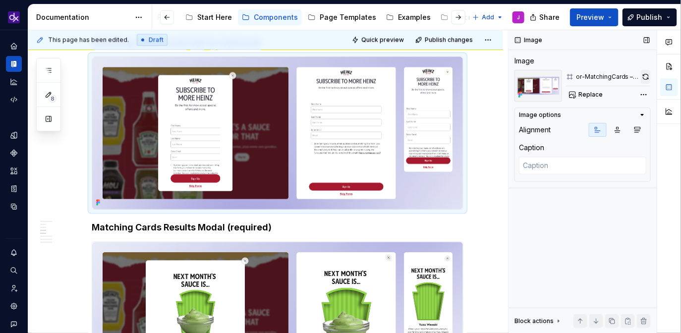
click at [648, 72] on button "button" at bounding box center [646, 77] width 10 height 14
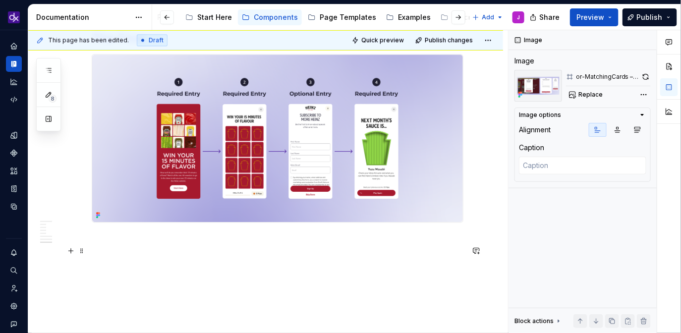
scroll to position [2043, 0]
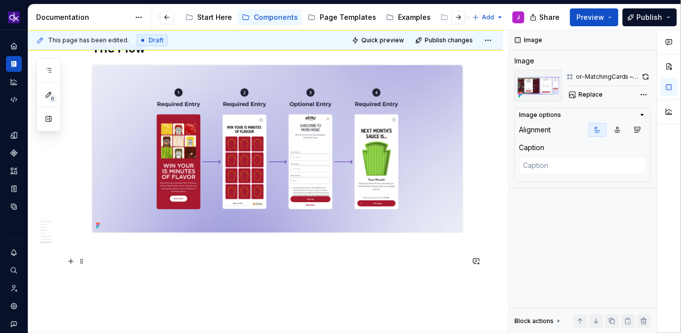
click at [136, 257] on p at bounding box center [278, 251] width 372 height 12
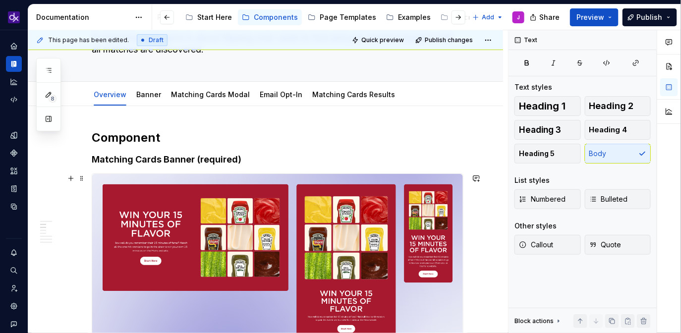
scroll to position [0, 0]
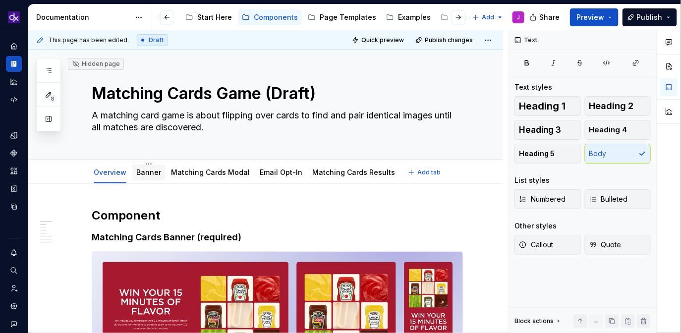
click at [152, 172] on link "Banner" at bounding box center [148, 172] width 25 height 8
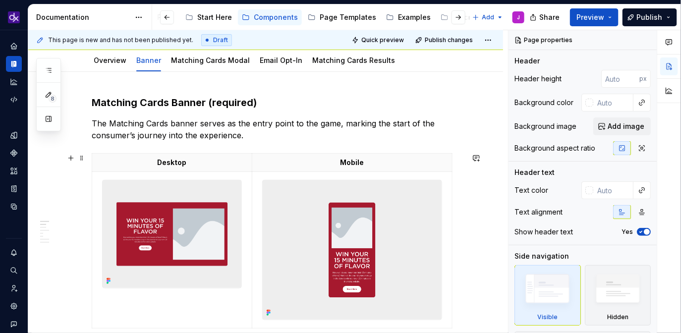
scroll to position [104, 0]
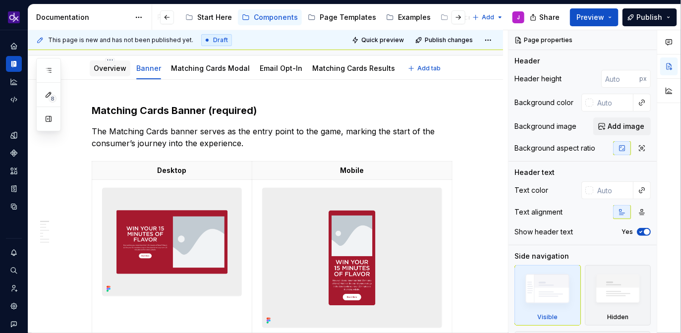
click at [108, 69] on link "Overview" at bounding box center [110, 68] width 33 height 8
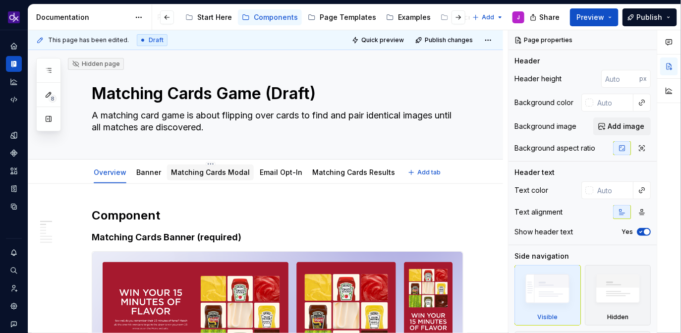
scroll to position [34, 0]
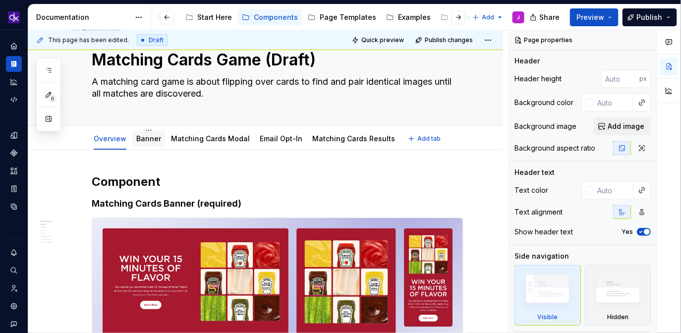
click at [144, 140] on link "Banner" at bounding box center [148, 138] width 25 height 8
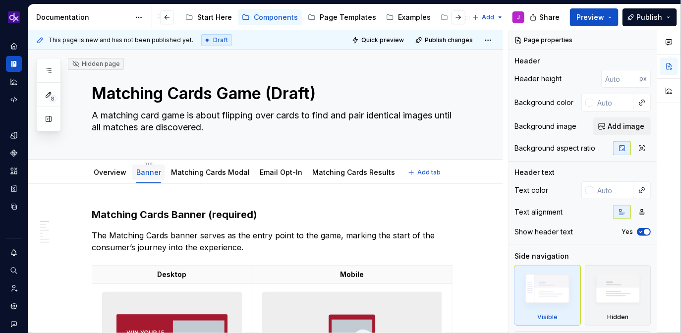
type textarea "*"
click at [420, 170] on span "Add tab" at bounding box center [428, 172] width 23 height 8
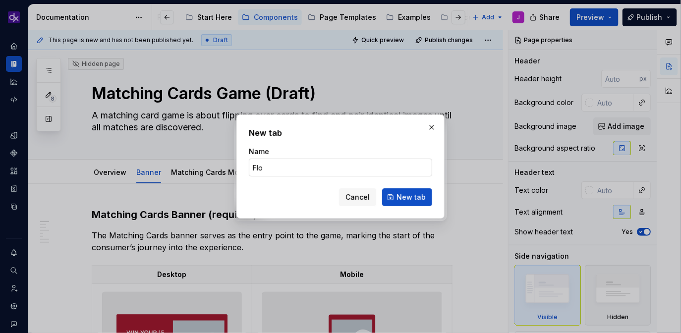
type input "Flow"
click button "New tab" at bounding box center [407, 197] width 50 height 18
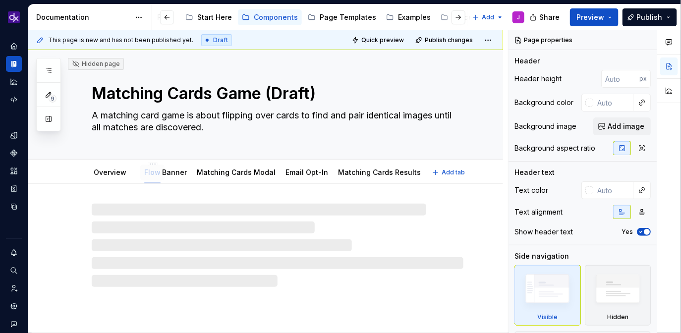
drag, startPoint x: 404, startPoint y: 176, endPoint x: 144, endPoint y: 177, distance: 260.2
click at [109, 170] on link "Overview" at bounding box center [110, 172] width 33 height 8
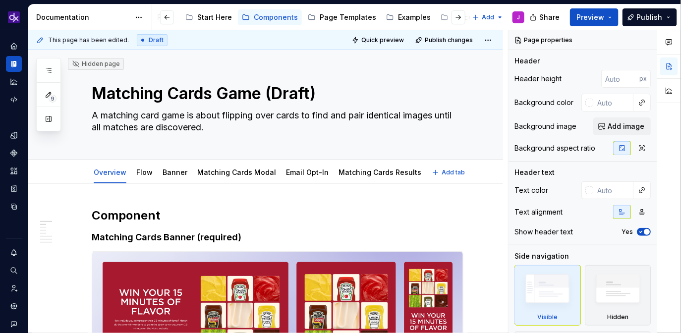
type textarea "*"
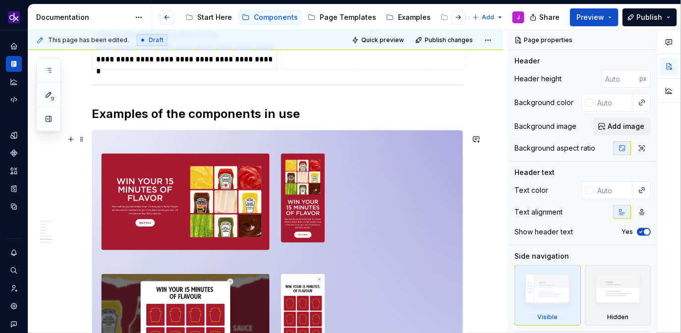
scroll to position [1338, 0]
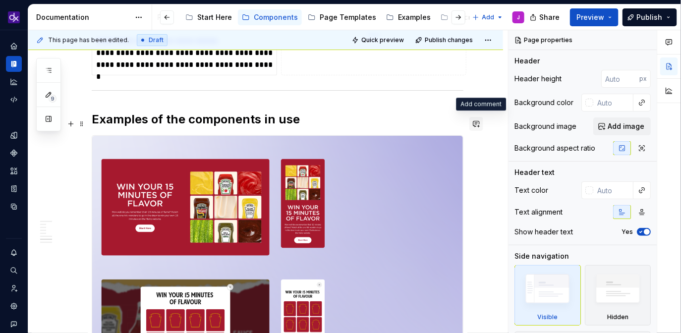
click at [482, 123] on button "button" at bounding box center [476, 124] width 14 height 14
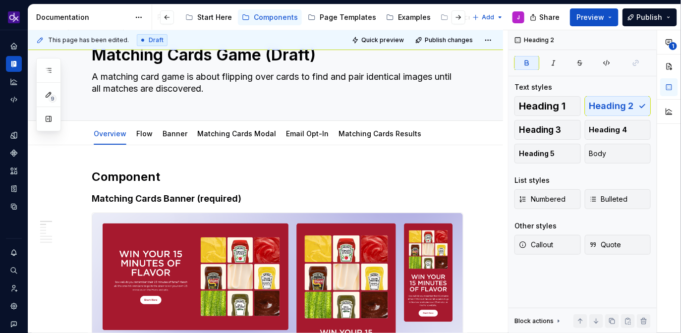
scroll to position [37, 0]
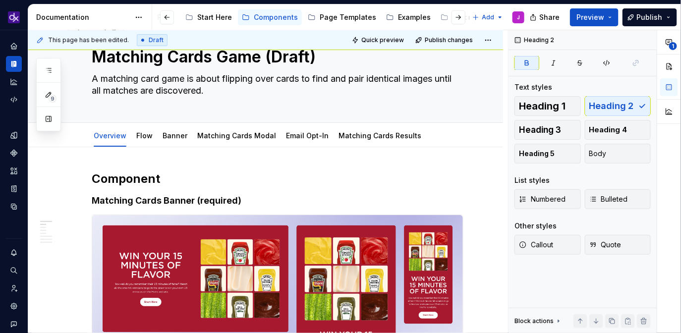
click at [296, 200] on h4 "Matching Cards Banner (required)" at bounding box center [278, 201] width 372 height 12
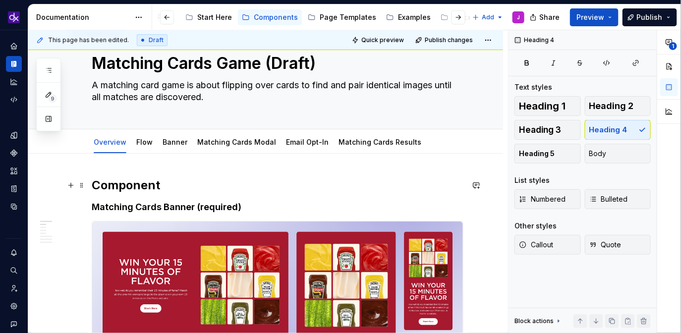
scroll to position [0, 0]
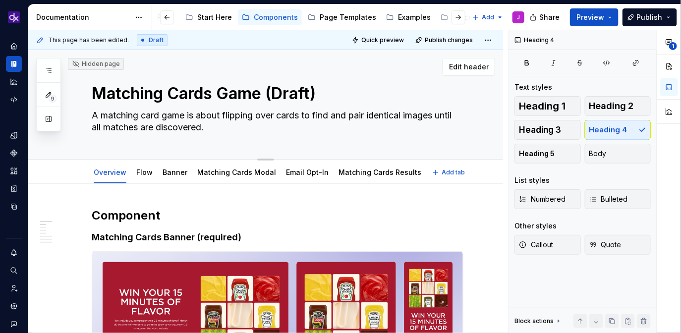
click at [277, 125] on textarea "A matching card game is about flipping over cards to find and pair identical im…" at bounding box center [276, 122] width 372 height 28
click at [256, 130] on textarea "A matching card game is about flipping over cards to find and pair identical im…" at bounding box center [276, 122] width 372 height 28
type textarea "*"
type textarea "A matching card game is about flipping over cards to find and pair identical im…"
type textarea "*"
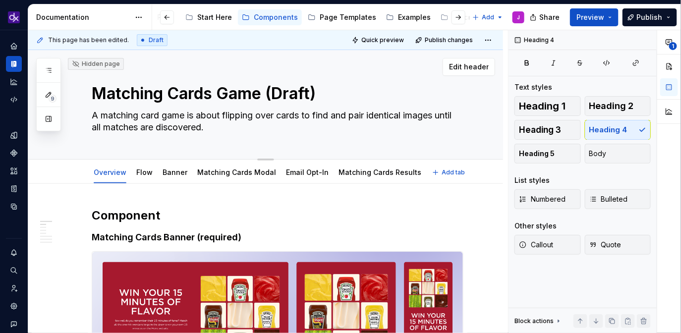
type textarea "A matching card game is about flipping over cards to find and pair identical im…"
type textarea "*"
type textarea "A matching card game is about flipping over cards to find and pair identical im…"
type textarea "*"
type textarea "A matching card game is about flipping over cards to find and pair identical im…"
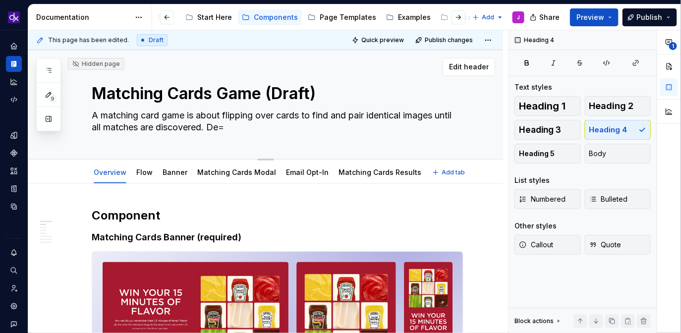
type textarea "*"
type textarea "A matching card game is about flipping over cards to find and pair identical im…"
type textarea "*"
type textarea "A matching card game is about flipping over cards to find and pair identical im…"
type textarea "*"
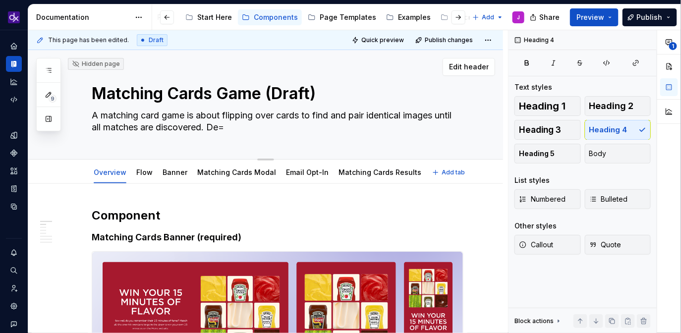
type textarea "A matching card game is about flipping over cards to find and pair identical im…"
type textarea "*"
type textarea "A matching card game is about flipping over cards to find and pair identical im…"
type textarea "*"
type textarea "A matching card game is about flipping over cards to find and pair identical im…"
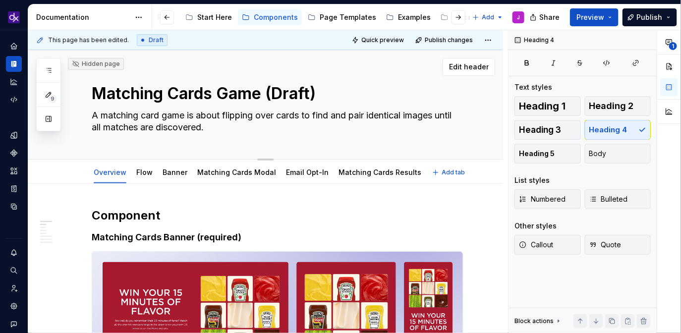
type textarea "*"
type textarea "A matching card game is about flipping over cards to find and pair identical im…"
type textarea "*"
type textarea "A matching card game is about flipping over cards to find and pair identical im…"
type textarea "*"
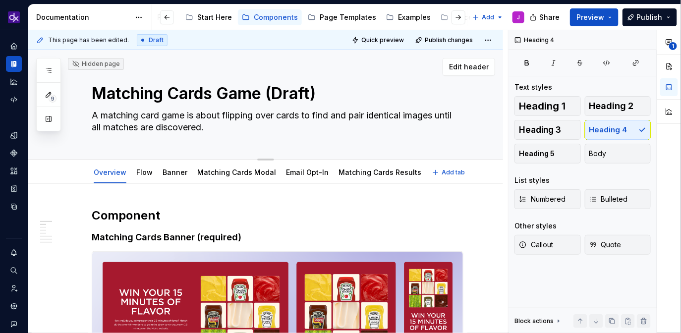
type textarea "A matching card game is about flipping over cards to find and pair identical im…"
type textarea "*"
type textarea "A matching card game is about flipping over cards to find and pair identical im…"
type textarea "*"
type textarea "A matching card game is about flipping over cards to find and pair identical im…"
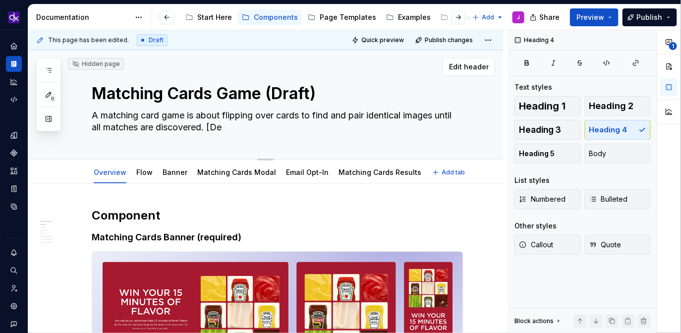
type textarea "*"
type textarea "A matching card game is about flipping over cards to find and pair identical im…"
type textarea "*"
type textarea "A matching card game is about flipping over cards to find and pair identical im…"
type textarea "*"
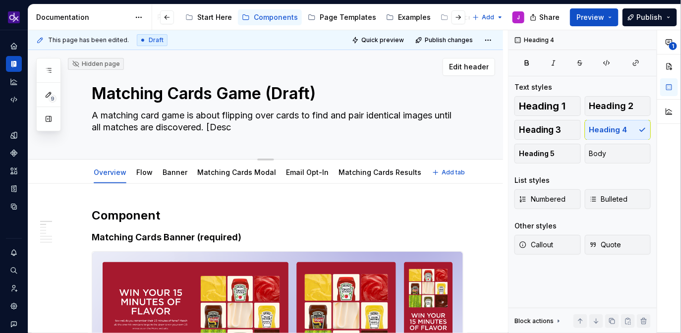
type textarea "A matching card game is about flipping over cards to find and pair identical im…"
type textarea "*"
type textarea "A matching card game is about flipping over cards to find and pair identical im…"
type textarea "*"
type textarea "A matching card game is about flipping over cards to find and pair identical im…"
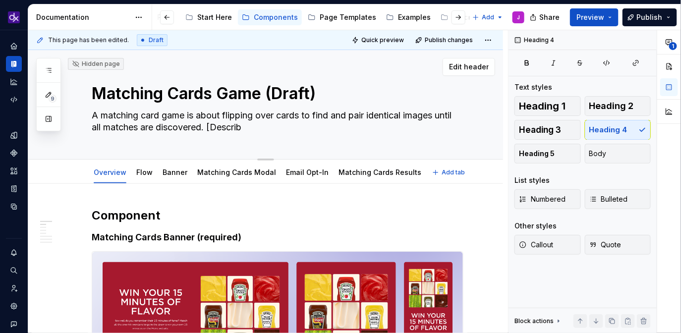
type textarea "*"
type textarea "A matching card game is about flipping over cards to find and pair identical im…"
type textarea "*"
type textarea "A matching card game is about flipping over cards to find and pair identical im…"
type textarea "*"
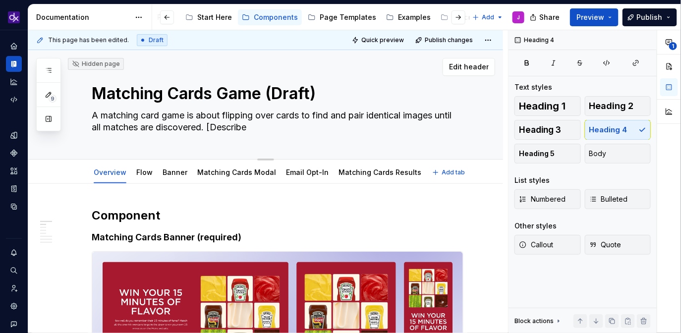
type textarea "A matching card game is about flipping over cards to find and pair identical im…"
type textarea "*"
type textarea "A matching card game is about flipping over cards to find and pair identical im…"
type textarea "*"
type textarea "A matching card game is about flipping over cards to find and pair identical im…"
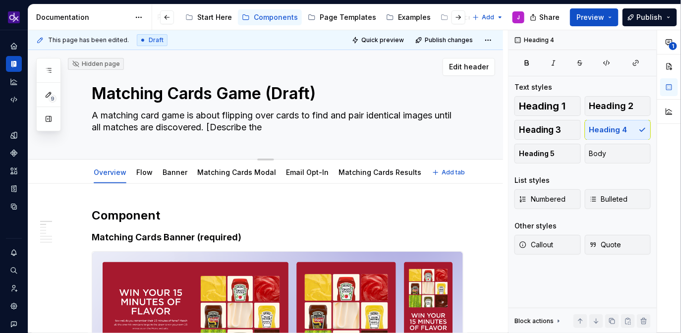
type textarea "*"
type textarea "A matching card game is about flipping over cards to find and pair identical im…"
type textarea "*"
type textarea "A matching card game is about flipping over cards to find and pair identical im…"
type textarea "*"
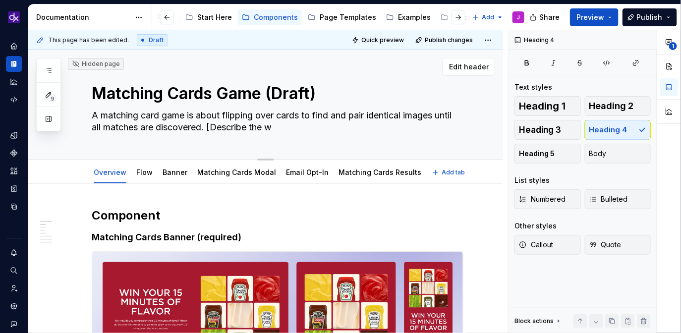
type textarea "A matching card game is about flipping over cards to find and pair identical im…"
type textarea "*"
type textarea "A matching card game is about flipping over cards to find and pair identical im…"
type textarea "*"
type textarea "A matching card game is about flipping over cards to find and pair identical im…"
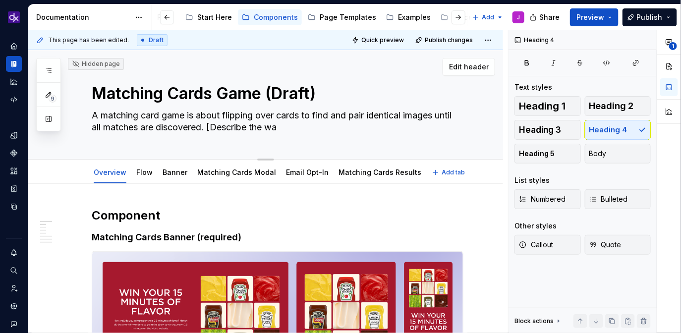
type textarea "*"
type textarea "A matching card game is about flipping over cards to find and pair identical im…"
type textarea "*"
type textarea "A matching card game is about flipping over cards to find and pair identical im…"
type textarea "*"
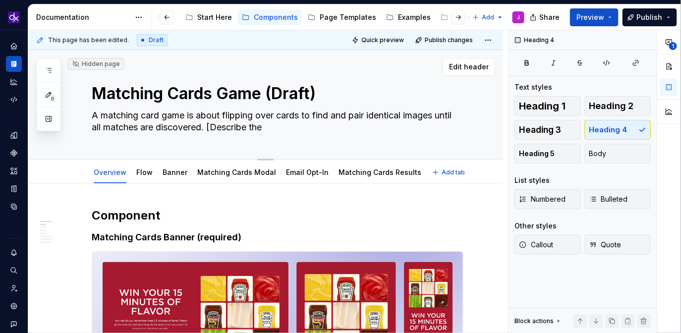
type textarea "A matching card game is about flipping over cards to find and pair identical im…"
type textarea "*"
type textarea "A matching card game is about flipping over cards to find and pair identical im…"
type textarea "*"
type textarea "A matching card game is about flipping over cards to find and pair identical im…"
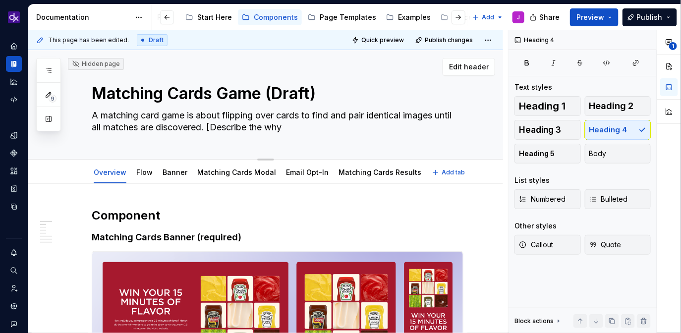
type textarea "*"
type textarea "A matching card game is about flipping over cards to find and pair identical im…"
drag, startPoint x: 298, startPoint y: 123, endPoint x: 211, endPoint y: 127, distance: 87.3
click at [211, 127] on textarea "A matching card game is about flipping over cards to find and pair identical im…" at bounding box center [276, 122] width 372 height 28
type textarea "*"
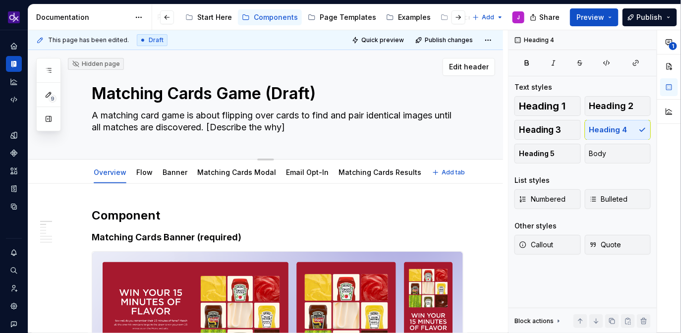
type textarea "A matching card game is about flipping over cards to find and pair identical im…"
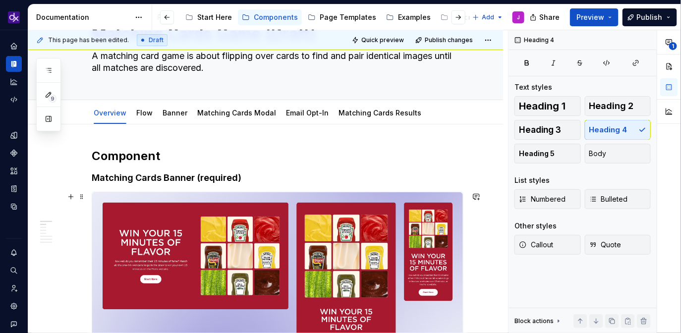
scroll to position [35, 0]
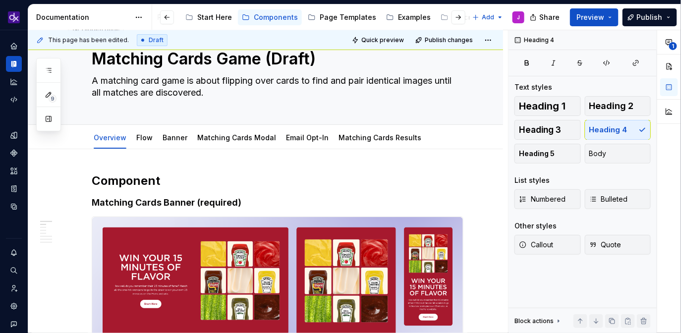
type textarea "*"
type textarea "A matching card game is about flipping over cards to find and pair identical im…"
type textarea "*"
click at [118, 173] on h2 "Component" at bounding box center [278, 181] width 372 height 16
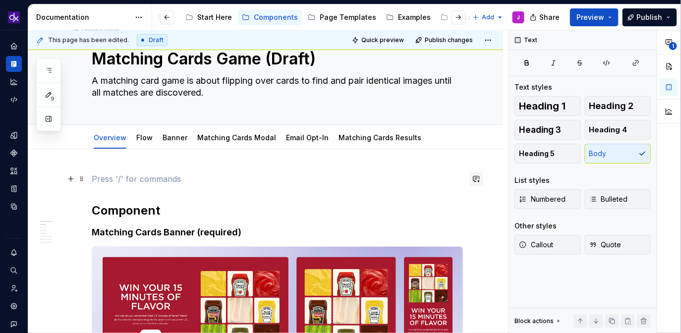
click at [481, 183] on button "button" at bounding box center [476, 179] width 14 height 14
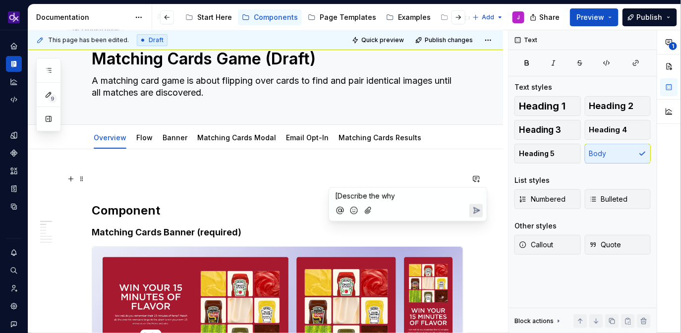
click at [337, 197] on span "[Describe the why" at bounding box center [365, 196] width 60 height 8
click at [409, 194] on p "Describe the why" at bounding box center [408, 196] width 146 height 10
click at [424, 196] on p "Describe the why" at bounding box center [408, 196] width 146 height 10
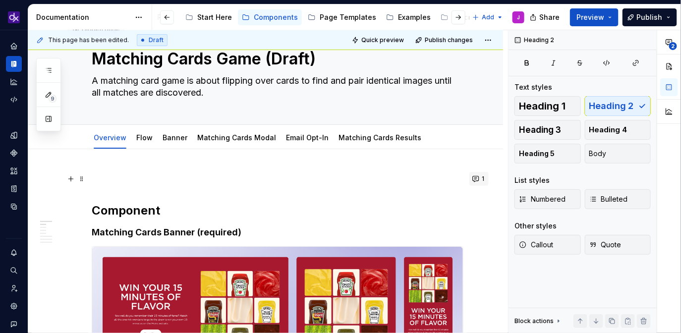
click at [484, 180] on span "1" at bounding box center [483, 179] width 2 height 8
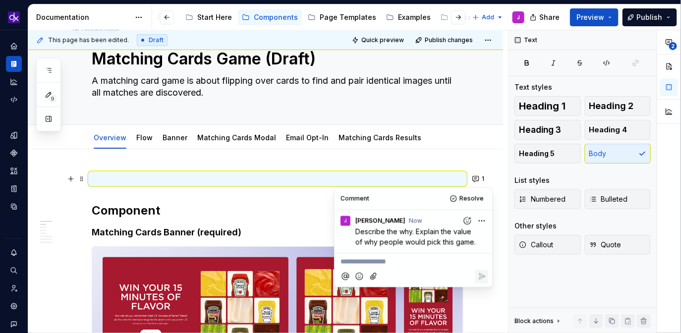
click at [242, 179] on p at bounding box center [278, 179] width 372 height 12
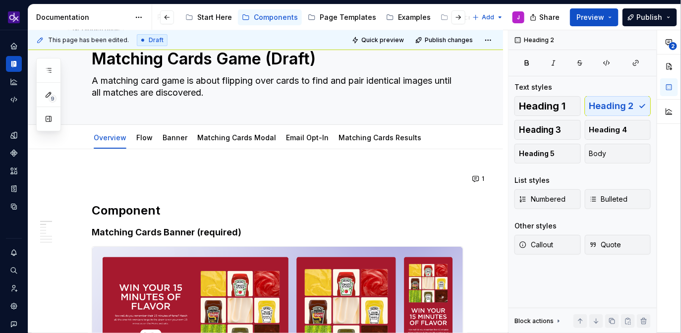
click at [209, 176] on p at bounding box center [278, 179] width 372 height 12
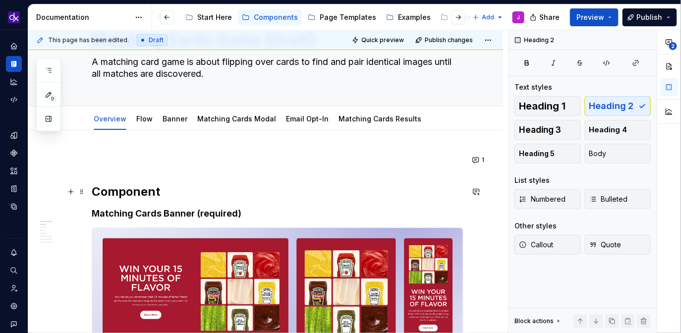
scroll to position [51, 0]
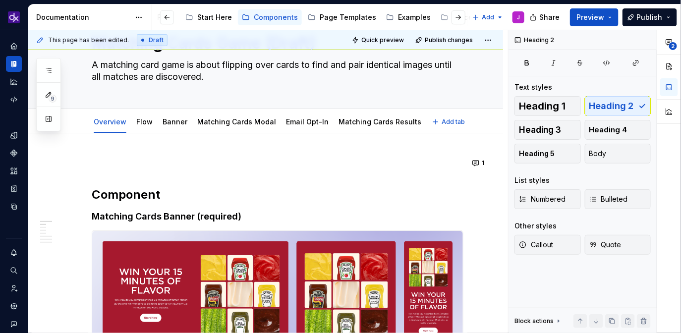
type textarea "*"
click at [478, 166] on button "1" at bounding box center [478, 163] width 19 height 14
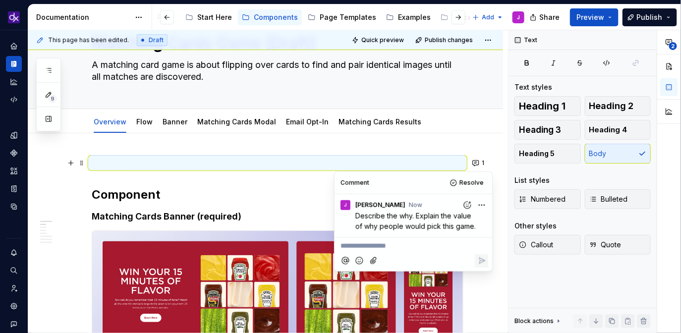
click at [413, 248] on p "**********" at bounding box center [413, 246] width 146 height 10
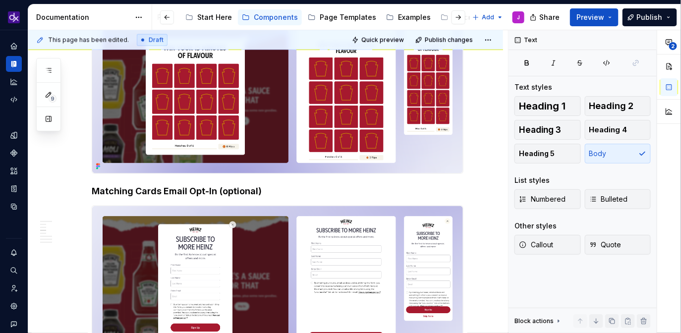
scroll to position [0, 0]
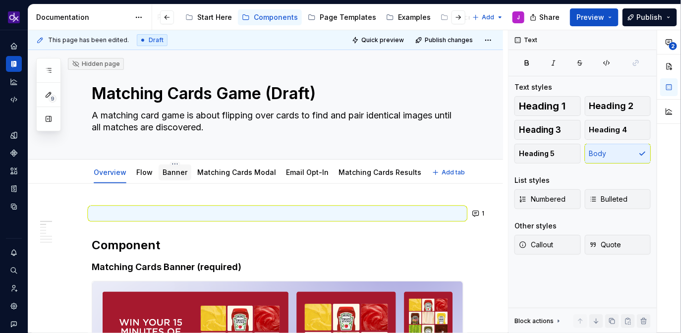
click at [175, 177] on div "Banner" at bounding box center [175, 172] width 25 height 12
click at [171, 176] on div "Banner" at bounding box center [175, 172] width 25 height 10
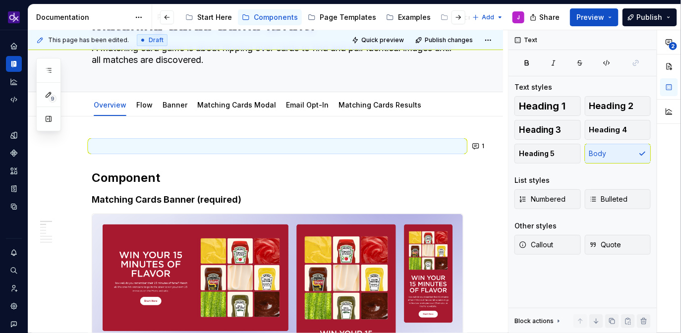
scroll to position [67, 0]
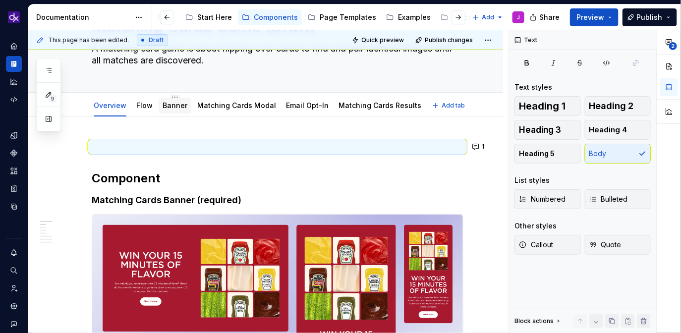
click at [176, 108] on link "Banner" at bounding box center [175, 105] width 25 height 8
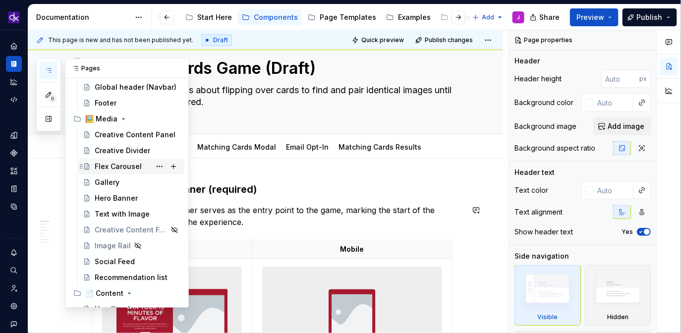
scroll to position [53, 0]
click at [128, 166] on div "Flex Carousel" at bounding box center [118, 166] width 47 height 10
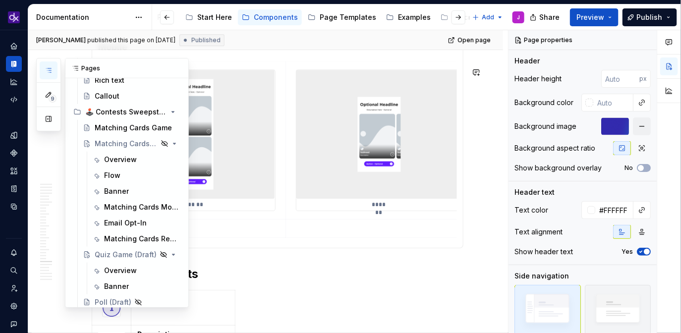
scroll to position [299, 0]
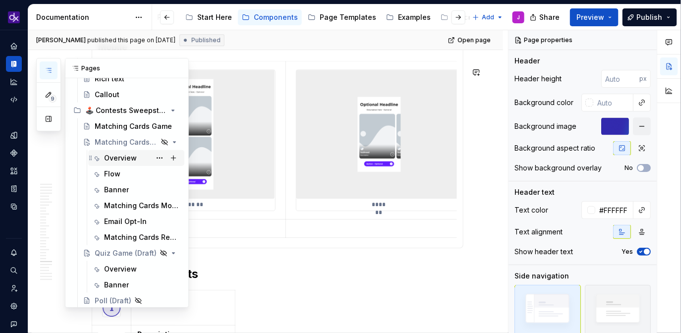
click at [124, 154] on div "Overview" at bounding box center [120, 158] width 33 height 10
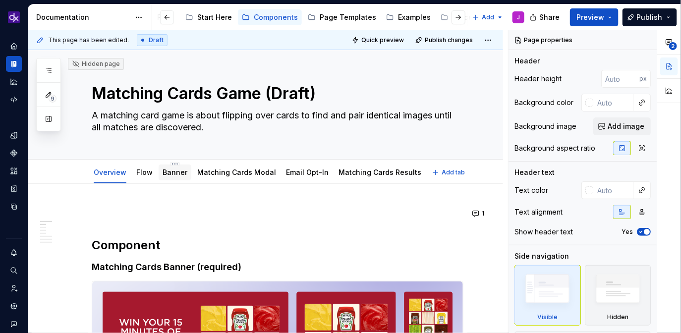
click at [172, 176] on link "Banner" at bounding box center [175, 172] width 25 height 8
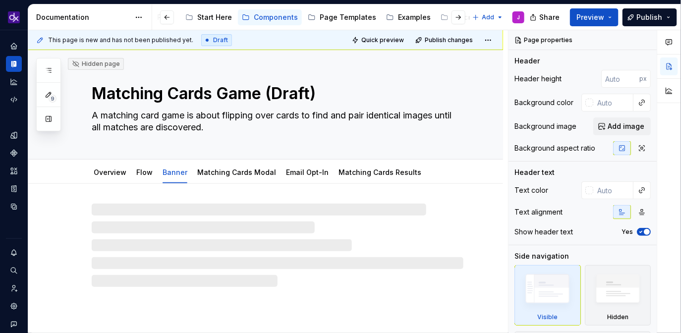
type textarea "*"
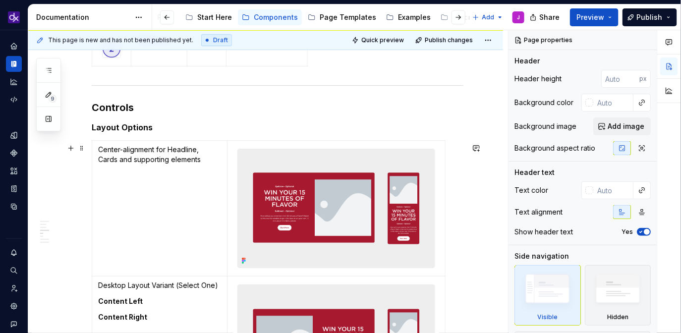
scroll to position [1216, 0]
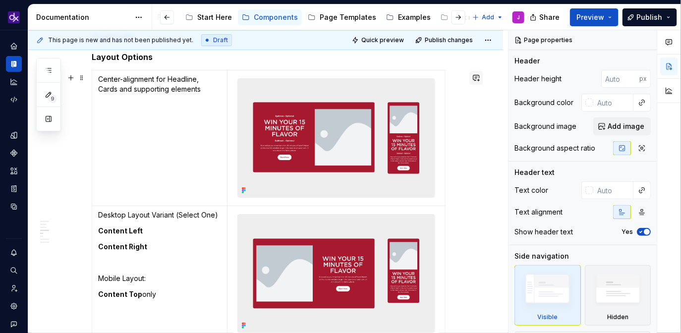
click at [479, 80] on button "button" at bounding box center [476, 78] width 14 height 14
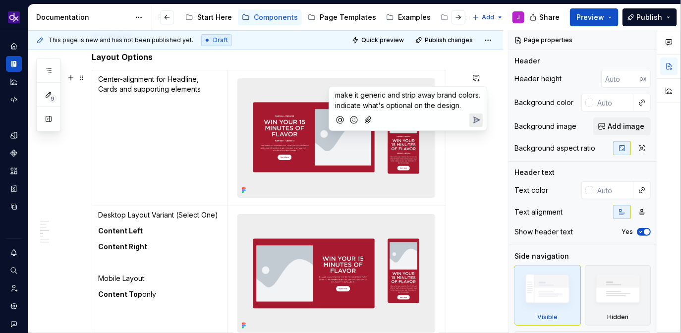
click at [475, 122] on icon "Send" at bounding box center [477, 120] width 6 height 6
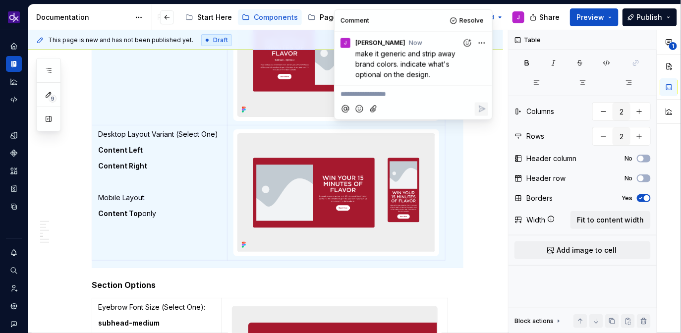
scroll to position [1294, 0]
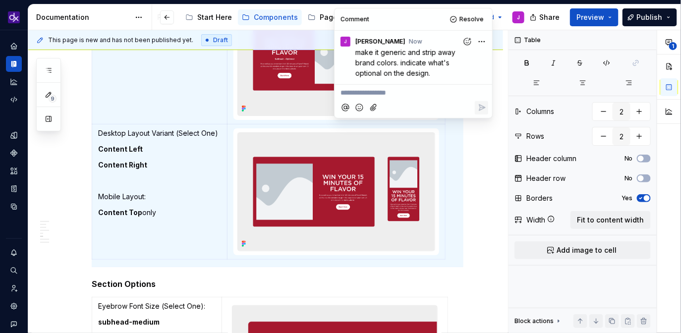
click at [271, 276] on div "Matching Cards Banner (required) The Matching Cards banner serves as the entry …" at bounding box center [278, 255] width 372 height 2683
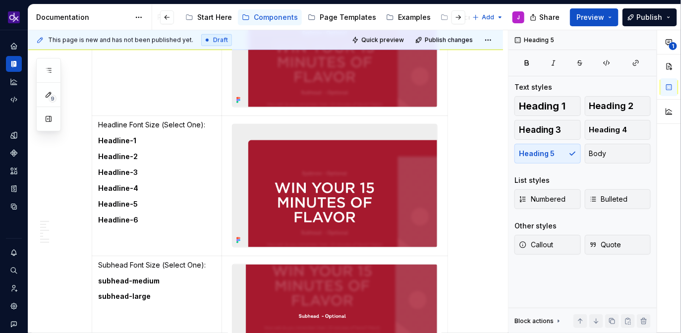
scroll to position [1617, 0]
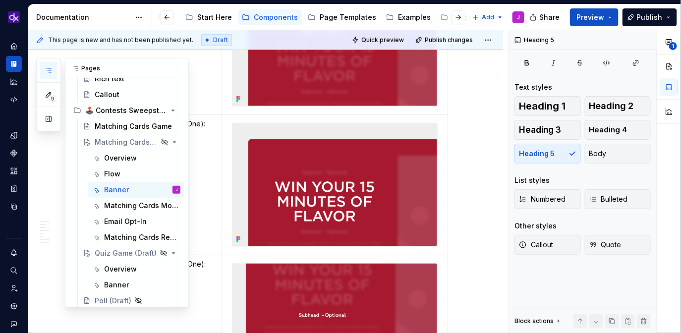
click at [44, 74] on button "button" at bounding box center [49, 70] width 18 height 18
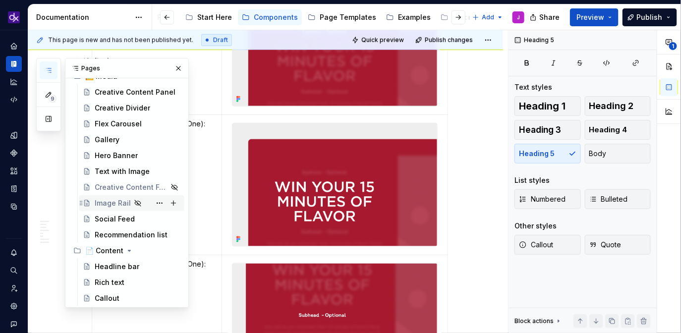
scroll to position [88, 0]
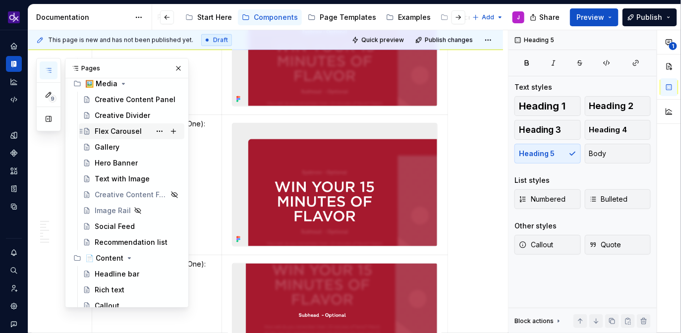
click at [115, 129] on div "Flex Carousel" at bounding box center [118, 131] width 47 height 10
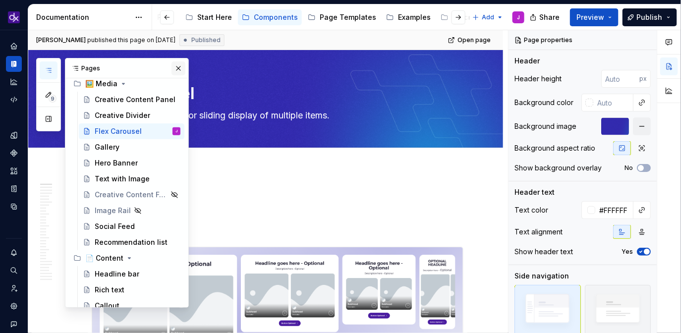
click at [177, 69] on button "button" at bounding box center [178, 68] width 14 height 14
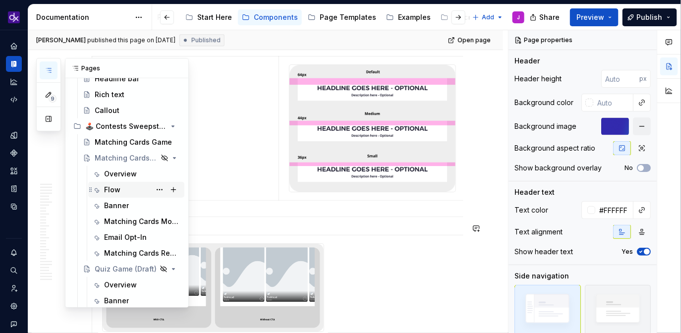
scroll to position [283, 0]
click at [122, 203] on div "Banner" at bounding box center [116, 205] width 25 height 10
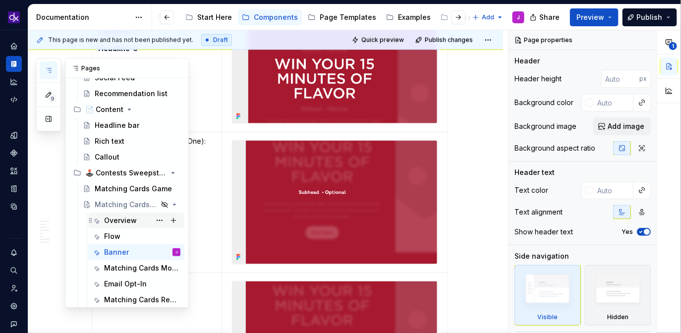
scroll to position [234, 0]
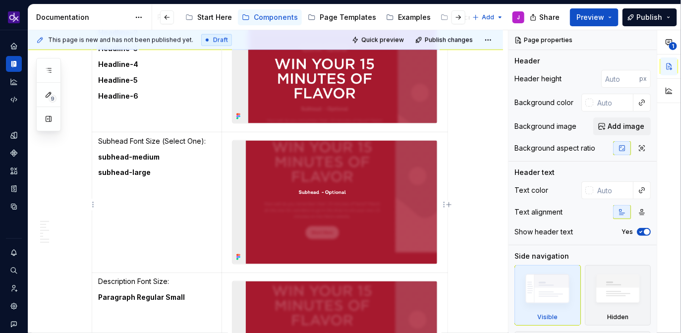
click at [302, 222] on img at bounding box center [334, 202] width 205 height 123
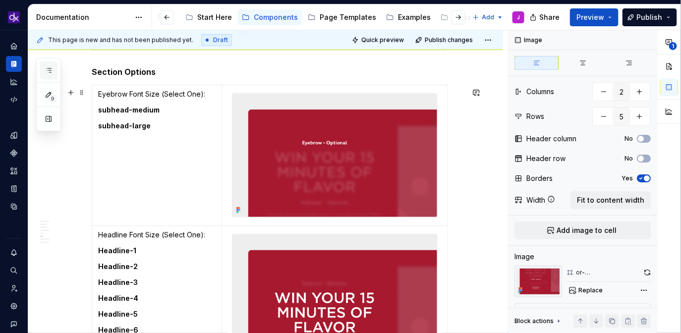
scroll to position [13, 0]
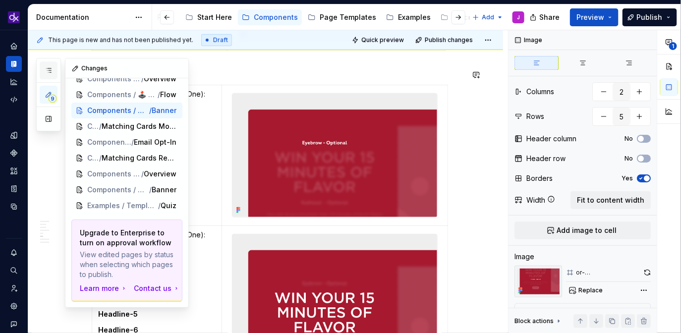
click at [52, 71] on icon "button" at bounding box center [49, 70] width 8 height 8
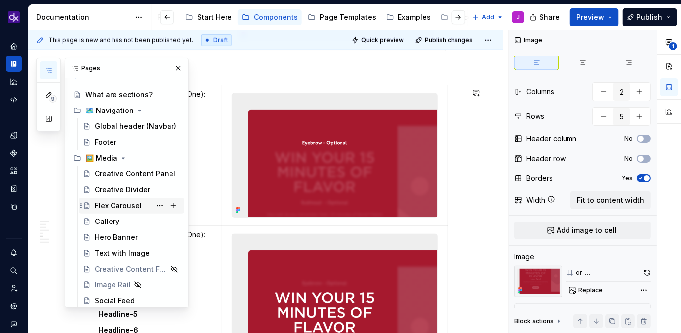
click at [112, 206] on div "Flex Carousel" at bounding box center [118, 206] width 47 height 10
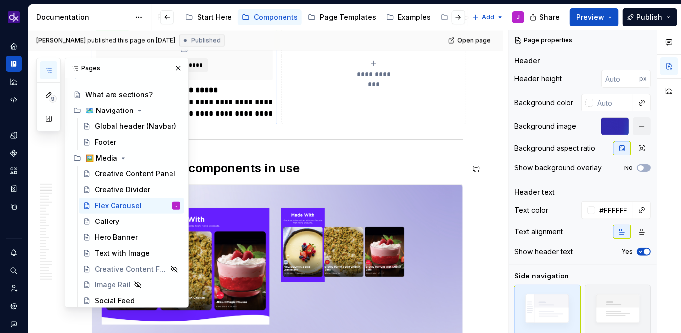
scroll to position [694, 0]
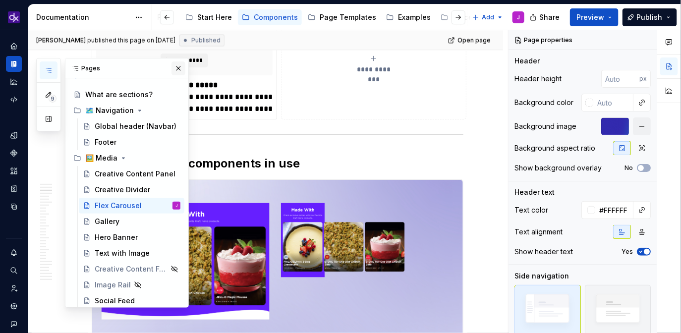
click at [182, 68] on button "button" at bounding box center [178, 68] width 14 height 14
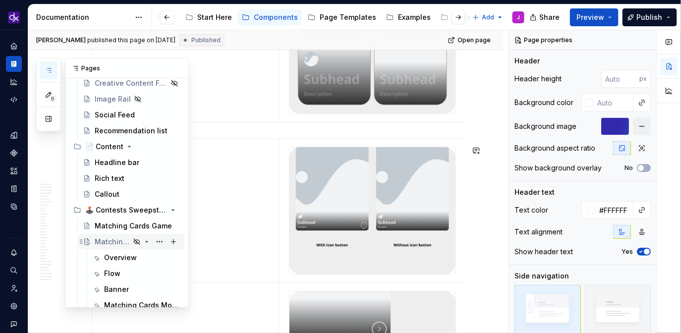
scroll to position [200, 0]
click at [111, 290] on div "Banner" at bounding box center [116, 289] width 25 height 10
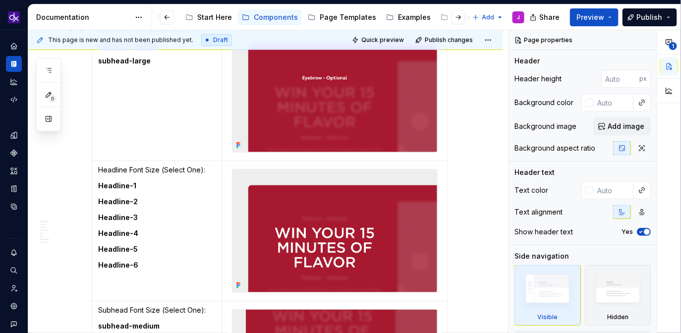
scroll to position [1566, 0]
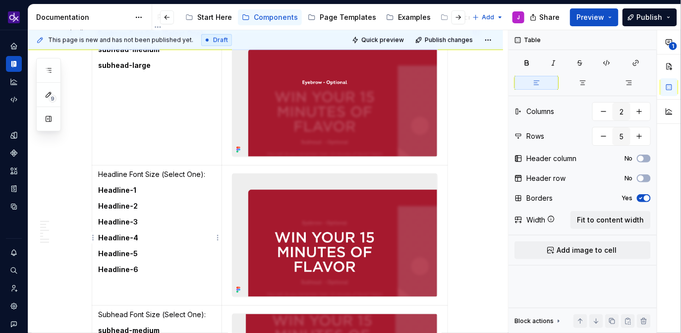
click at [100, 175] on p "Headline Font Size (Select One):" at bounding box center [156, 174] width 117 height 10
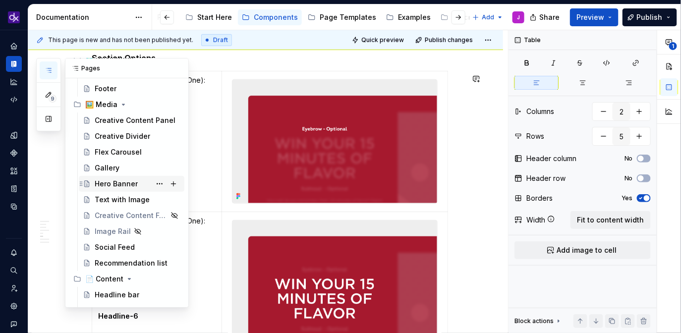
scroll to position [63, 0]
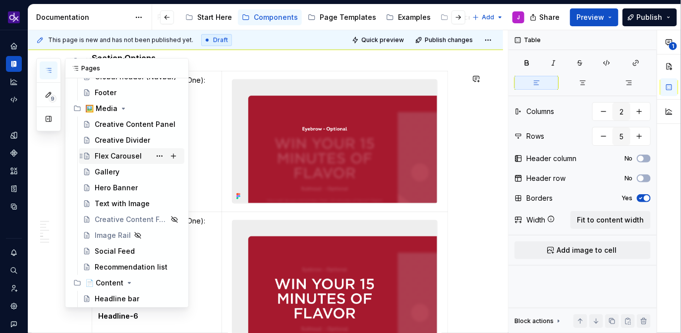
click at [125, 151] on div "Flex Carousel" at bounding box center [118, 156] width 47 height 10
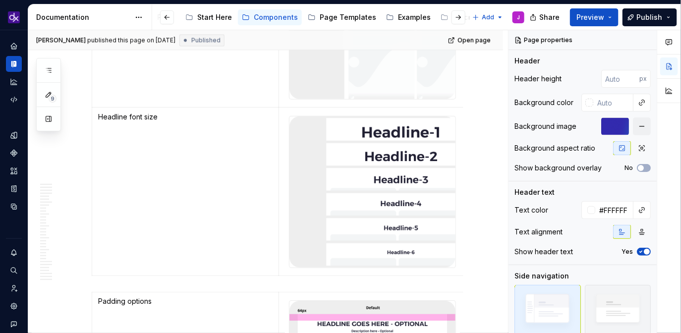
scroll to position [4492, 0]
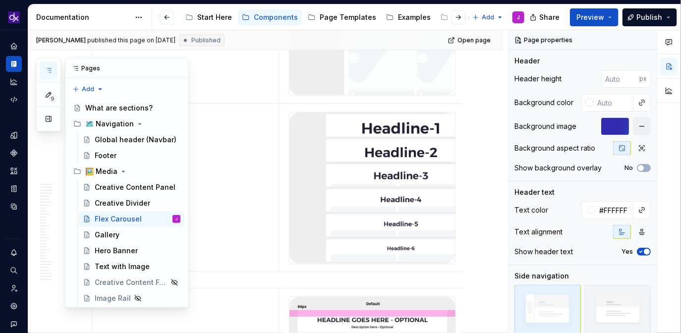
click at [48, 69] on icon "button" at bounding box center [49, 70] width 8 height 8
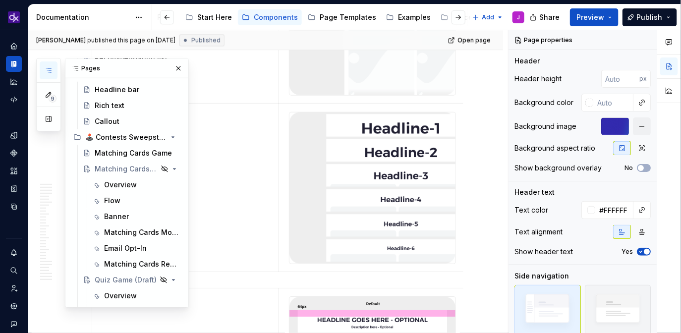
scroll to position [287, 0]
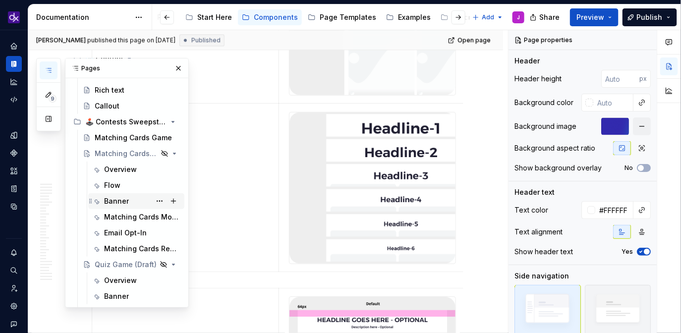
click at [116, 203] on div "Banner" at bounding box center [116, 201] width 25 height 10
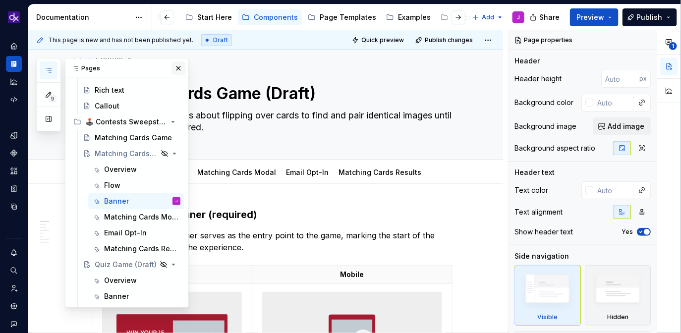
click at [180, 70] on button "button" at bounding box center [178, 68] width 14 height 14
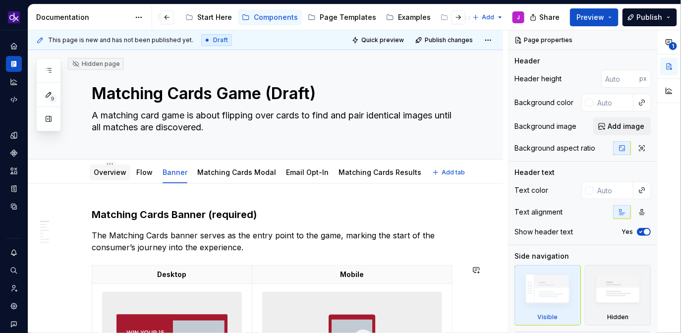
click at [110, 174] on link "Overview" at bounding box center [110, 172] width 33 height 8
click at [107, 175] on link "Overview" at bounding box center [110, 172] width 33 height 8
click at [109, 175] on link "Overview" at bounding box center [110, 172] width 33 height 8
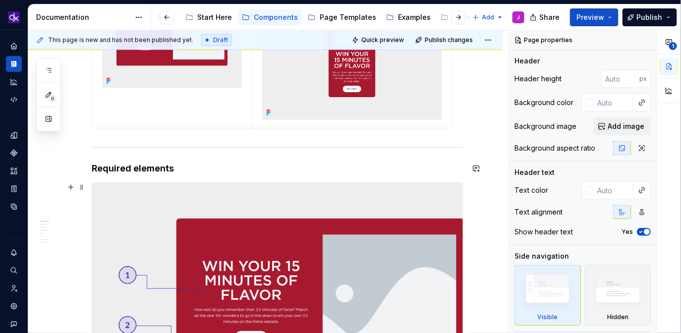
scroll to position [337, 0]
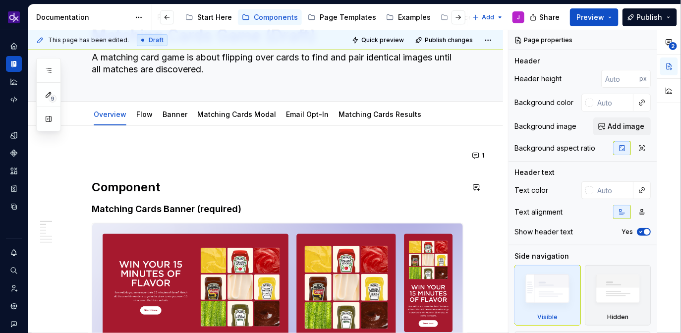
scroll to position [69, 0]
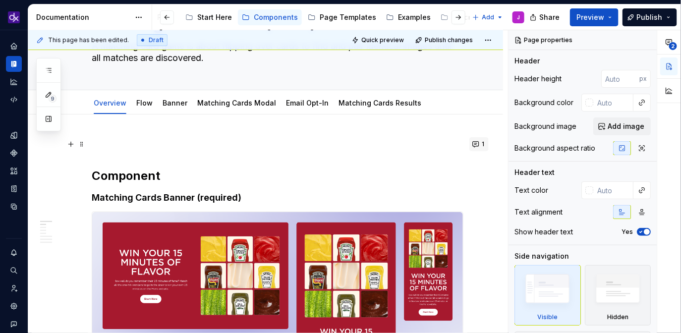
click at [484, 143] on button "1" at bounding box center [478, 144] width 19 height 14
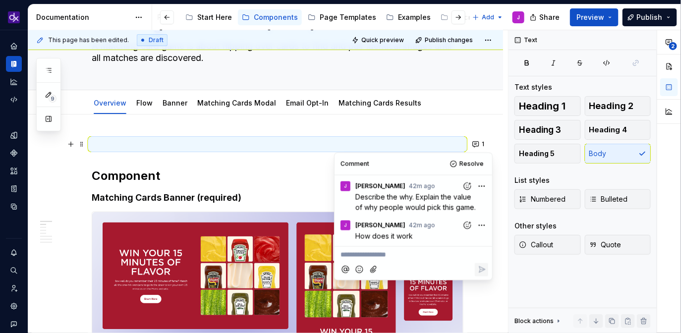
type textarea "*"
click at [191, 138] on p at bounding box center [278, 144] width 372 height 12
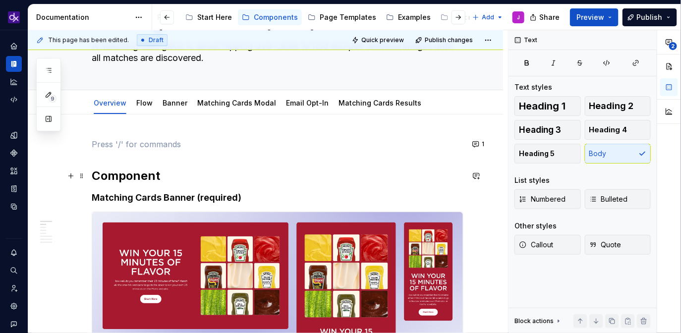
click at [115, 175] on h2 "Component" at bounding box center [278, 176] width 372 height 16
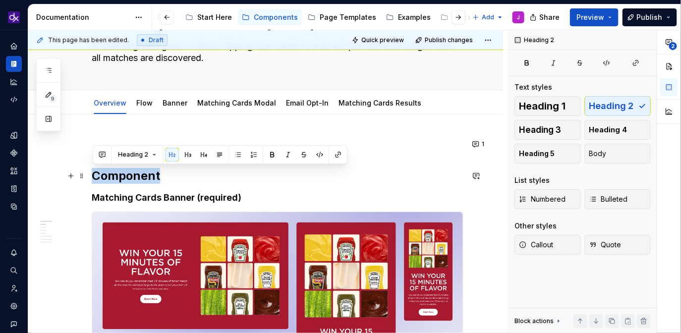
click at [115, 175] on h2 "Component" at bounding box center [278, 176] width 372 height 16
copy h2 "Component"
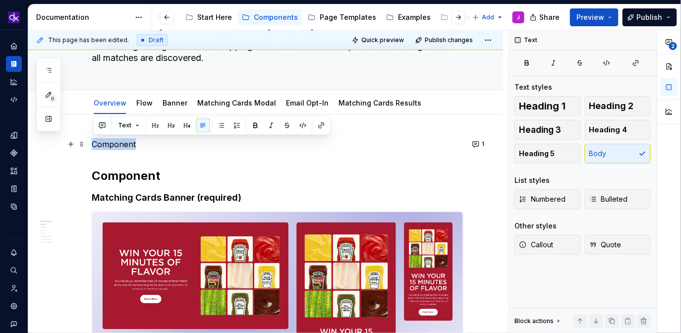
drag, startPoint x: 145, startPoint y: 147, endPoint x: 89, endPoint y: 142, distance: 56.7
click at [154, 125] on button "button" at bounding box center [155, 125] width 14 height 14
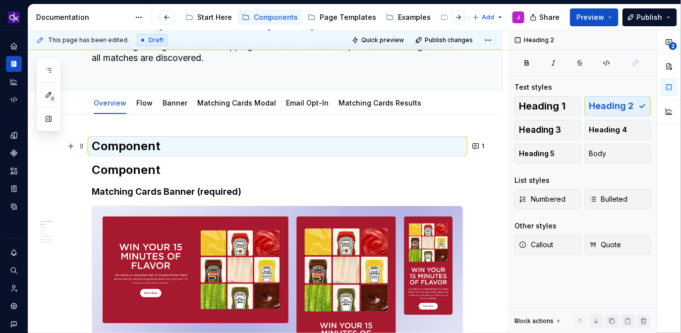
click at [163, 152] on h2 "Component" at bounding box center [278, 146] width 372 height 16
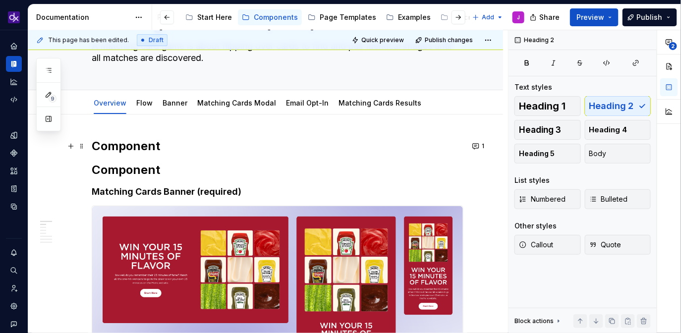
click at [155, 142] on h2 "Component" at bounding box center [278, 146] width 372 height 16
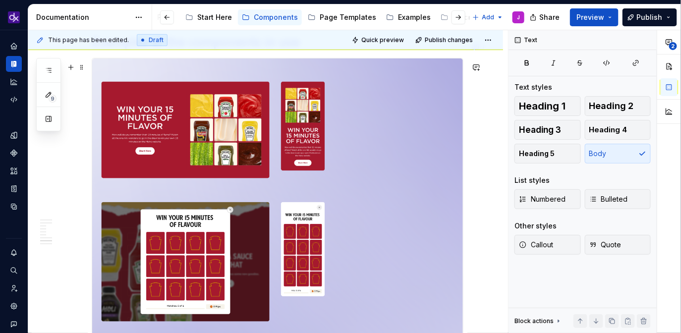
scroll to position [1425, 0]
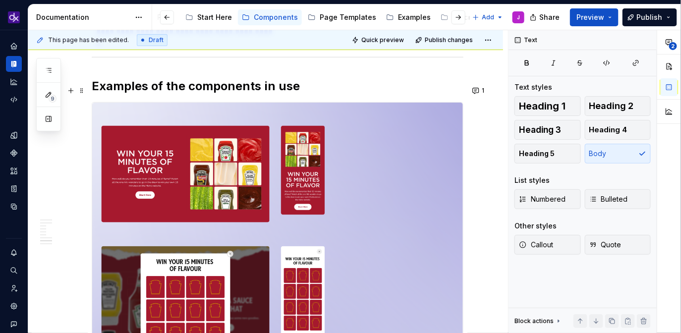
click at [161, 89] on strong "Examples of the components in use" at bounding box center [196, 86] width 208 height 14
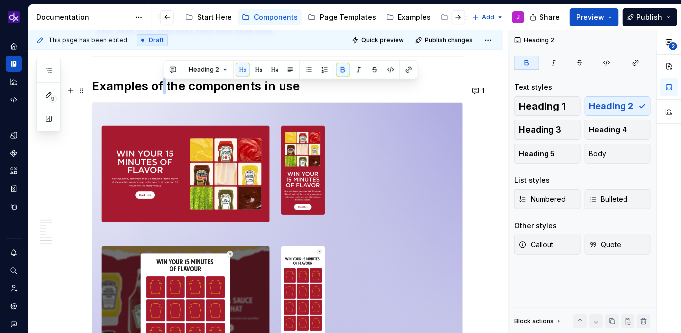
click at [161, 89] on strong "Examples of the components in use" at bounding box center [196, 86] width 208 height 14
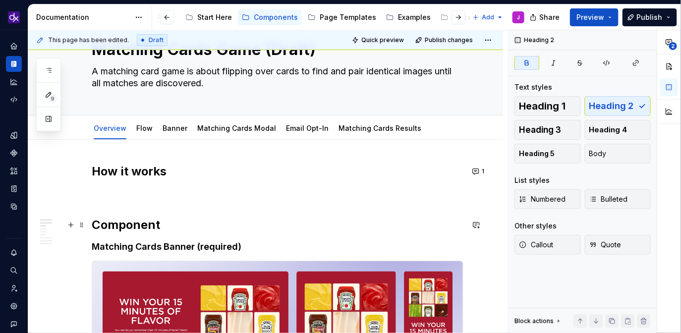
scroll to position [18, 0]
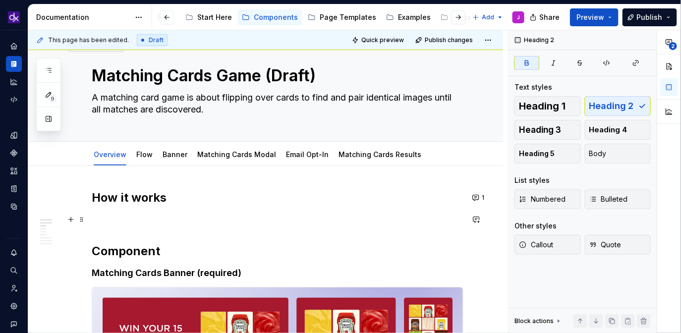
click at [136, 218] on p at bounding box center [278, 220] width 372 height 12
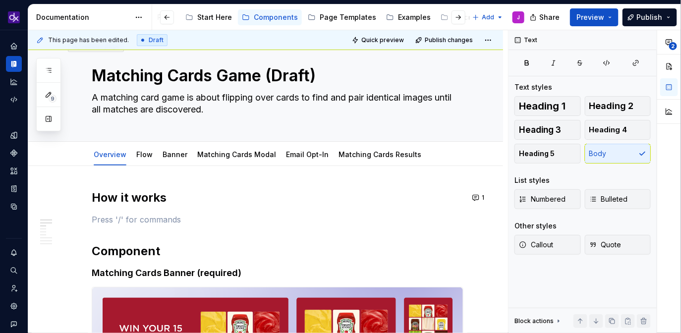
click at [163, 214] on p at bounding box center [278, 220] width 372 height 12
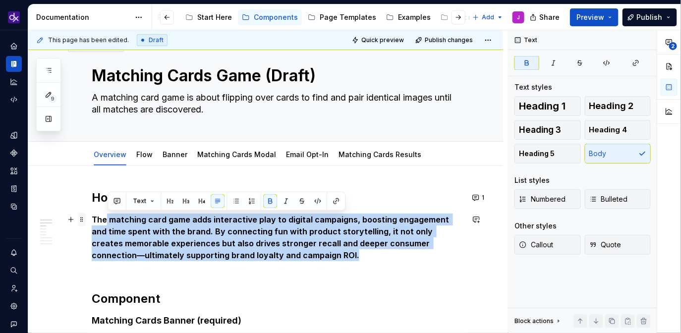
drag, startPoint x: 321, startPoint y: 260, endPoint x: 86, endPoint y: 222, distance: 238.0
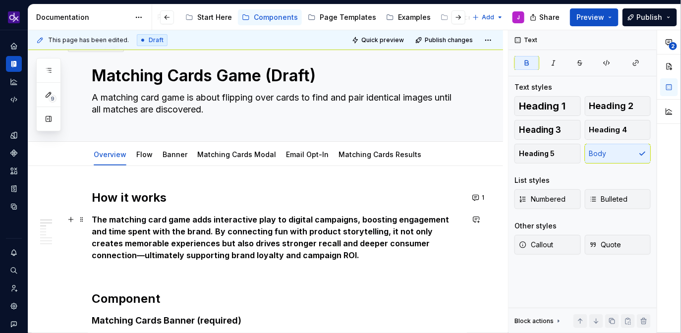
click at [174, 236] on p "The matching card game adds interactive play to digital campaigns, boosting eng…" at bounding box center [278, 243] width 372 height 59
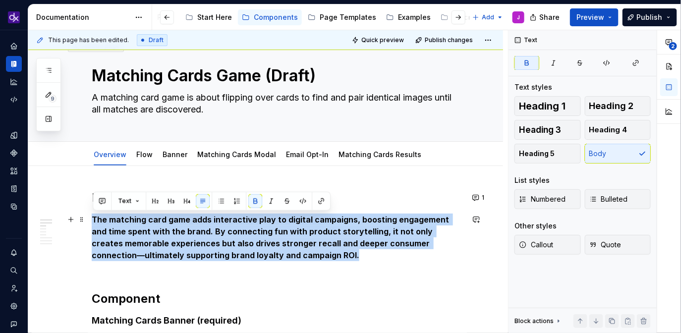
drag, startPoint x: 317, startPoint y: 254, endPoint x: 95, endPoint y: 219, distance: 225.2
click at [95, 219] on p "The matching card game adds interactive play to digital campaigns, boosting eng…" at bounding box center [278, 243] width 372 height 59
click at [257, 201] on button "button" at bounding box center [255, 201] width 14 height 14
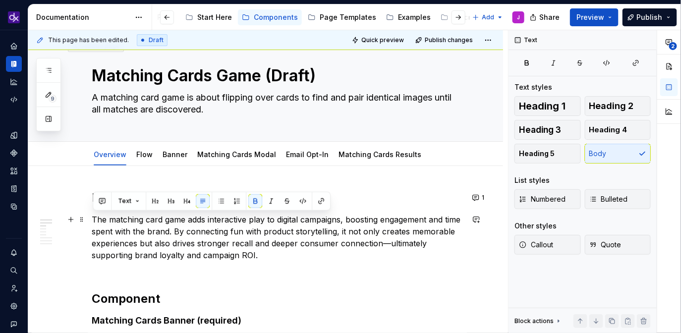
click at [264, 252] on p "The matching card game adds interactive play to digital campaigns, boosting eng…" at bounding box center [278, 243] width 372 height 59
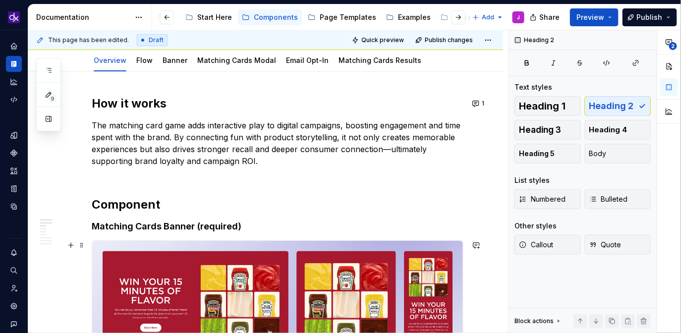
scroll to position [138, 0]
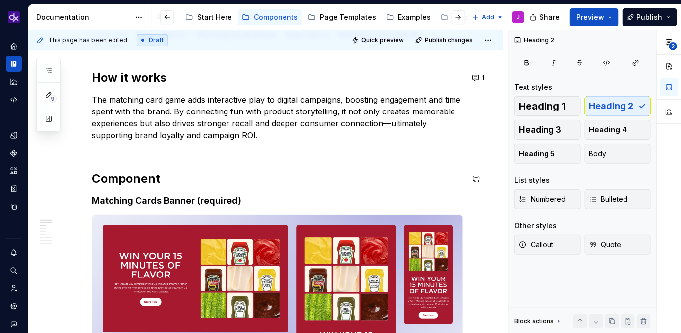
click at [174, 151] on p "The matching card game adds interactive play to digital campaigns, boosting eng…" at bounding box center [278, 123] width 372 height 59
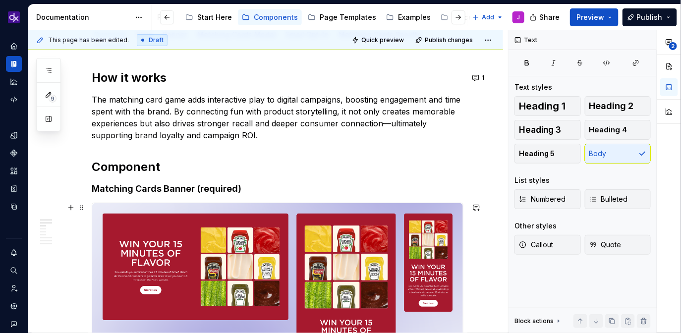
type textarea "*"
